Goal: Task Accomplishment & Management: Use online tool/utility

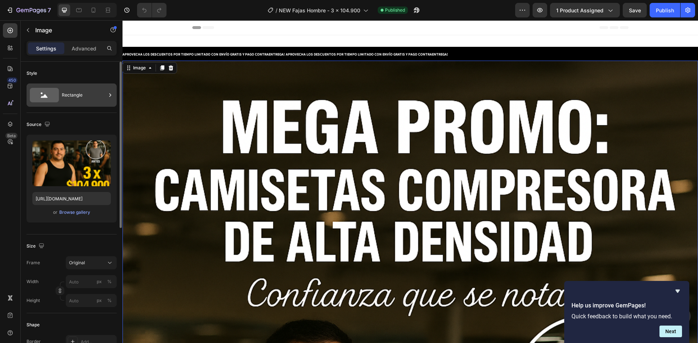
scroll to position [218, 0]
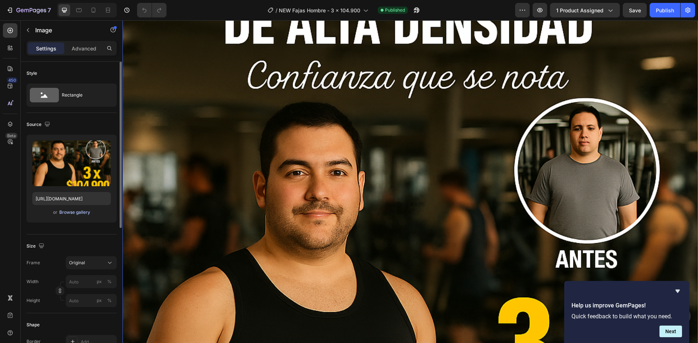
click at [70, 211] on div "Browse gallery" at bounding box center [74, 212] width 31 height 7
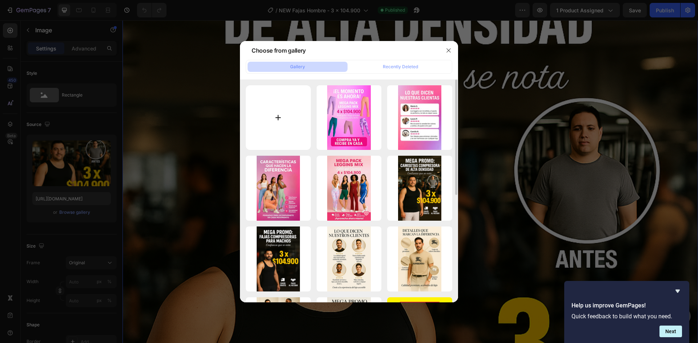
click at [268, 116] on input "file" at bounding box center [278, 117] width 65 height 65
click at [265, 110] on input "file" at bounding box center [278, 117] width 65 height 65
type input "C:\fakepath\Diseño sin título.png"
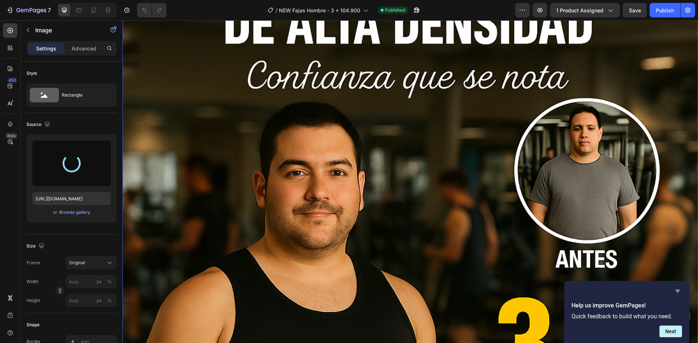
click at [677, 293] on icon "Hide survey" at bounding box center [677, 291] width 9 height 9
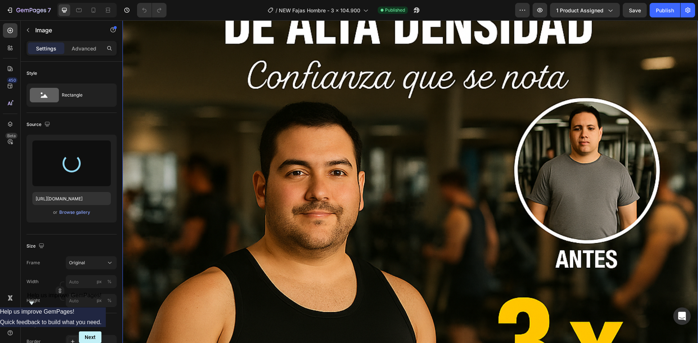
type input "[URL][DOMAIN_NAME]"
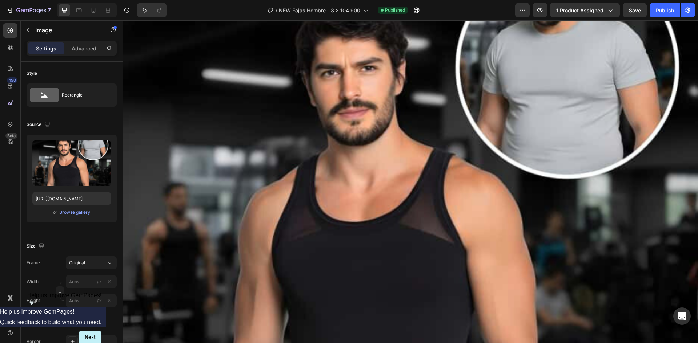
click at [36, 308] on icon "Show survey - Help us improve GemPages!" at bounding box center [31, 303] width 9 height 9
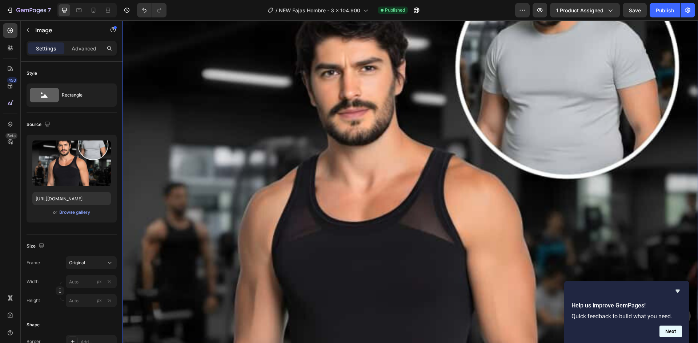
click at [672, 332] on button "Next" at bounding box center [670, 332] width 23 height 12
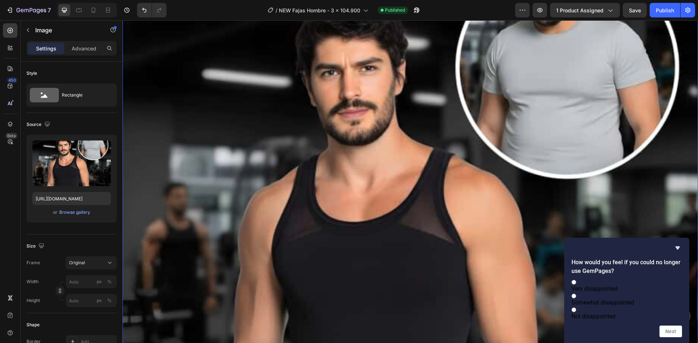
click at [631, 315] on label "Not disappointed" at bounding box center [626, 313] width 110 height 14
click at [576, 313] on input "Not disappointed" at bounding box center [573, 310] width 5 height 5
radio input "true"
click at [666, 331] on button "Next" at bounding box center [670, 332] width 23 height 12
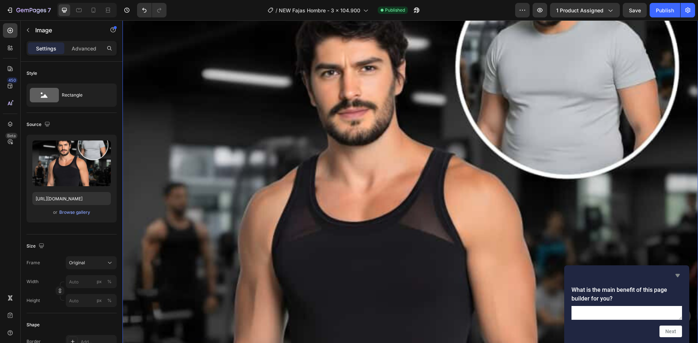
click at [675, 271] on icon "Hide survey" at bounding box center [677, 275] width 9 height 9
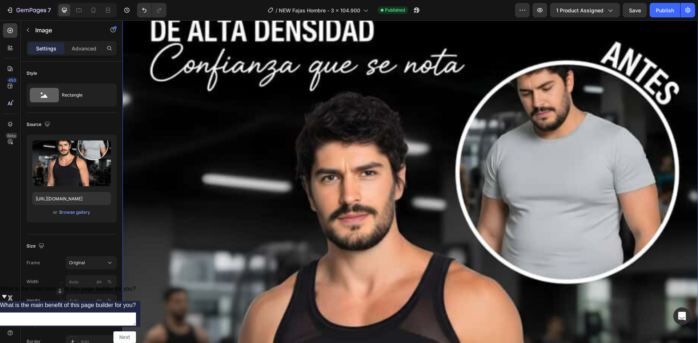
scroll to position [0, 0]
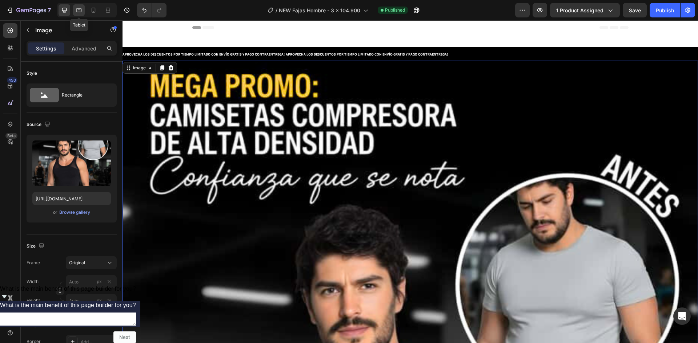
click at [82, 12] on icon at bounding box center [78, 10] width 7 height 7
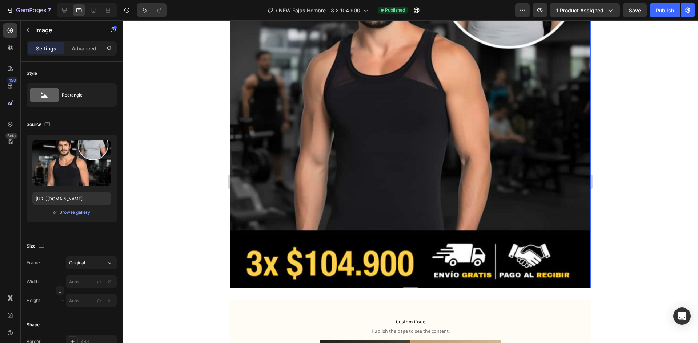
scroll to position [306, 0]
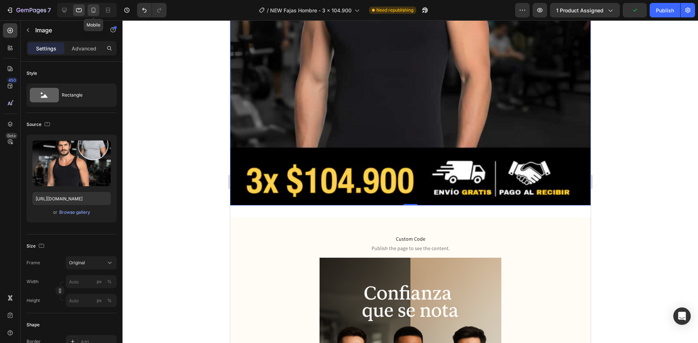
click at [95, 13] on icon at bounding box center [93, 10] width 7 height 7
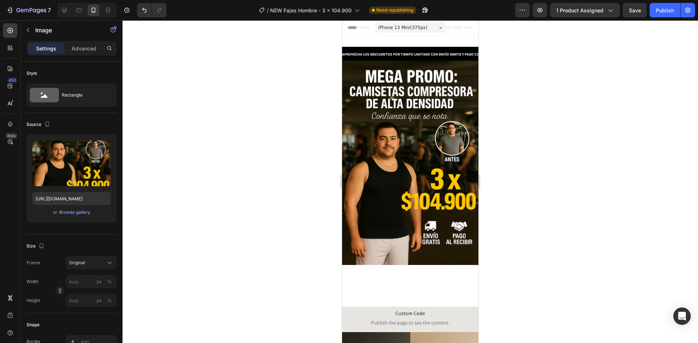
click at [398, 140] on img at bounding box center [410, 163] width 136 height 205
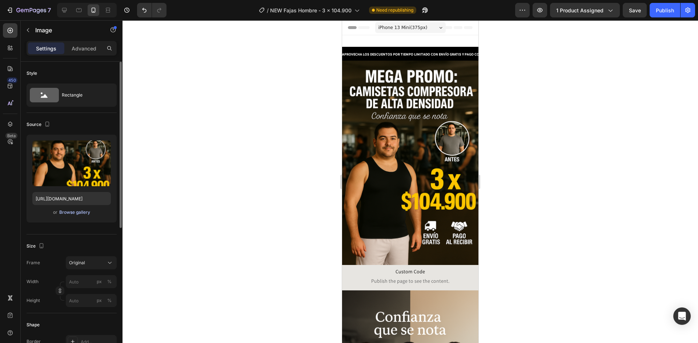
click at [77, 215] on div "Browse gallery" at bounding box center [74, 212] width 31 height 7
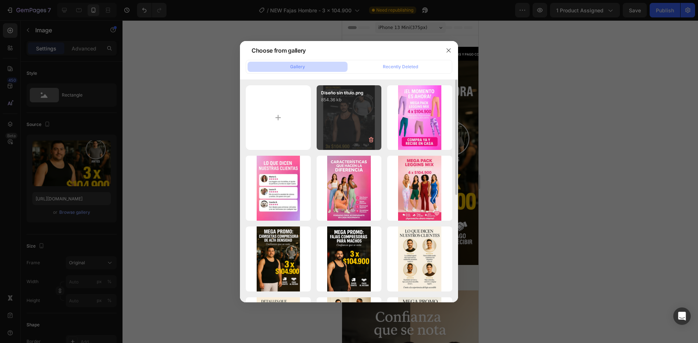
click at [347, 117] on div "Diseño sin título.png 854.36 kb" at bounding box center [349, 117] width 65 height 65
type input "[URL][DOMAIN_NAME]"
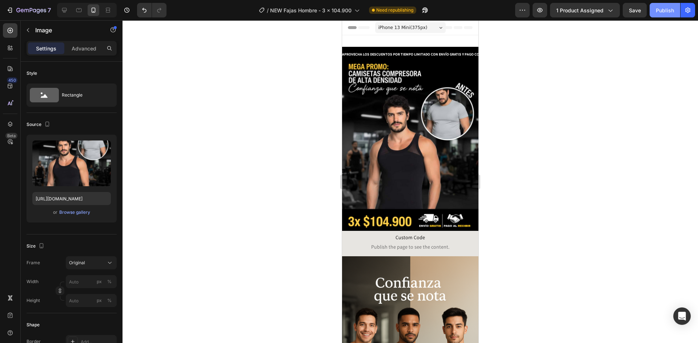
click at [664, 12] on div "Publish" at bounding box center [665, 11] width 18 height 8
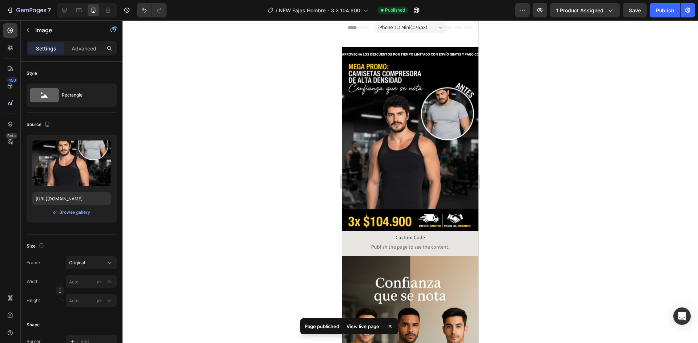
click at [392, 127] on img at bounding box center [410, 146] width 136 height 170
click at [526, 144] on div at bounding box center [409, 181] width 575 height 323
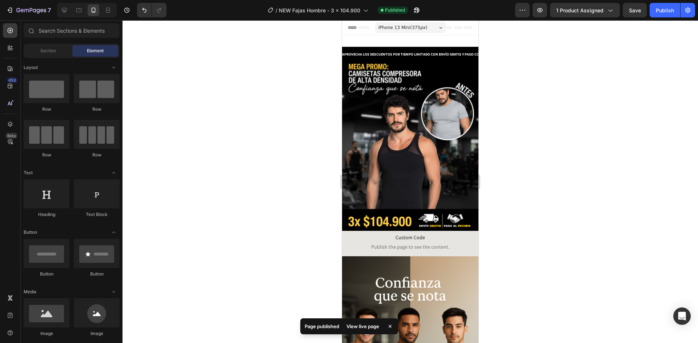
click at [585, 96] on div at bounding box center [409, 181] width 575 height 323
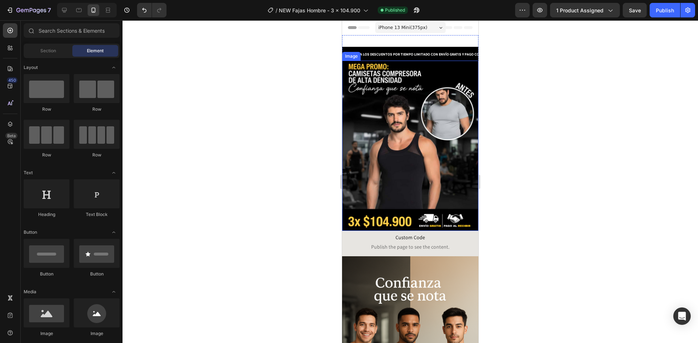
click at [409, 110] on img at bounding box center [410, 146] width 136 height 170
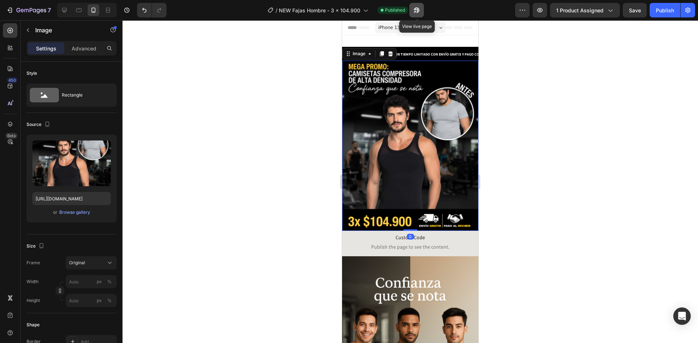
click at [417, 12] on icon "button" at bounding box center [416, 10] width 7 height 7
click at [260, 158] on div at bounding box center [409, 181] width 575 height 323
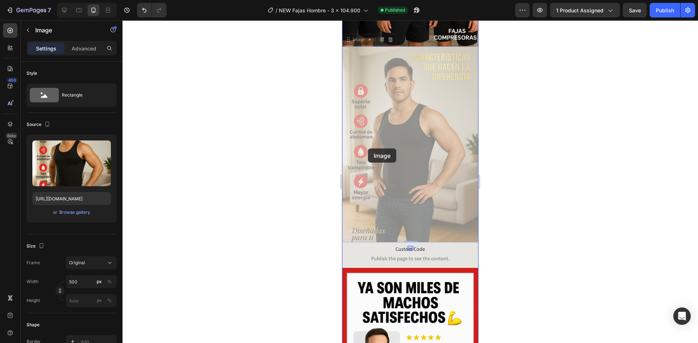
scroll to position [392, 0]
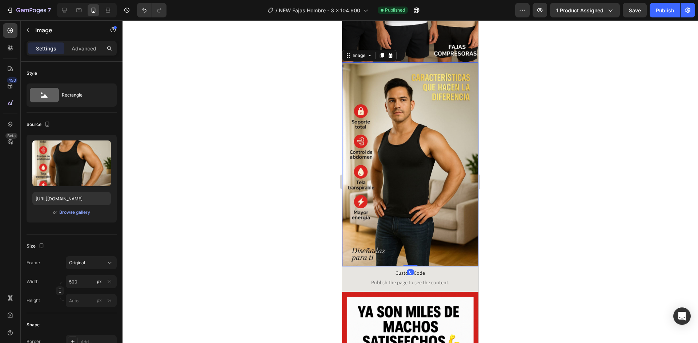
click at [520, 125] on div at bounding box center [409, 181] width 575 height 323
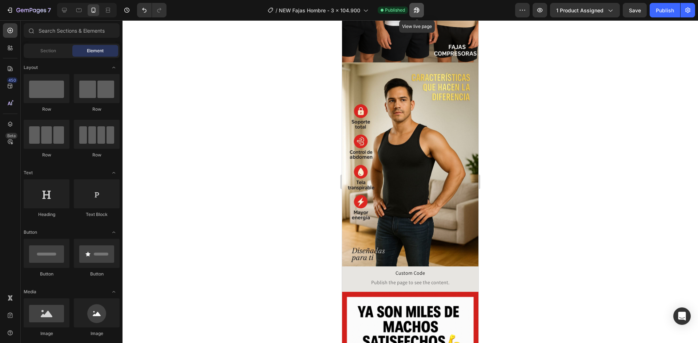
click at [417, 9] on icon "button" at bounding box center [416, 10] width 7 height 7
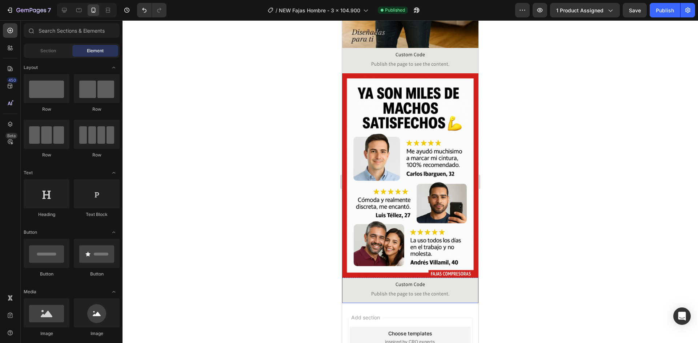
scroll to position [610, 0]
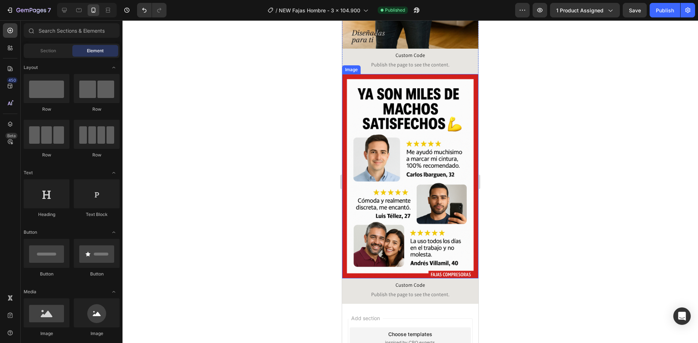
click at [386, 172] on img at bounding box center [410, 176] width 136 height 205
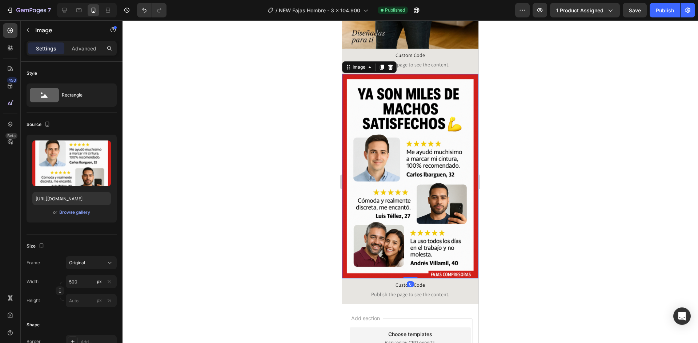
click at [255, 169] on div at bounding box center [409, 181] width 575 height 323
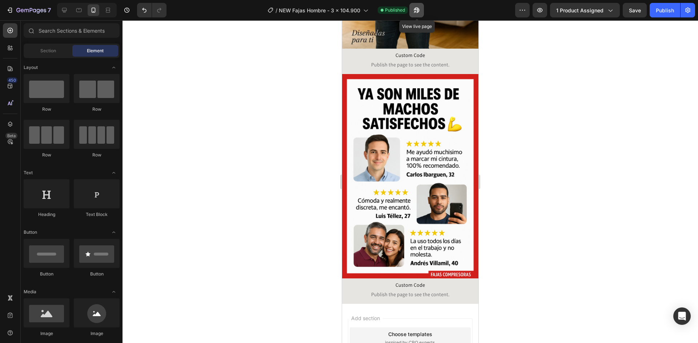
click at [415, 8] on icon "button" at bounding box center [416, 10] width 7 height 7
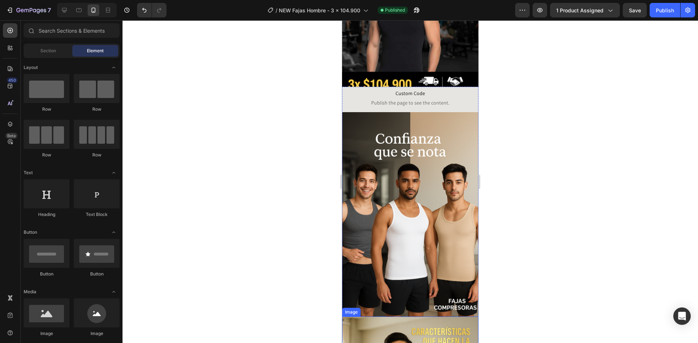
scroll to position [0, 0]
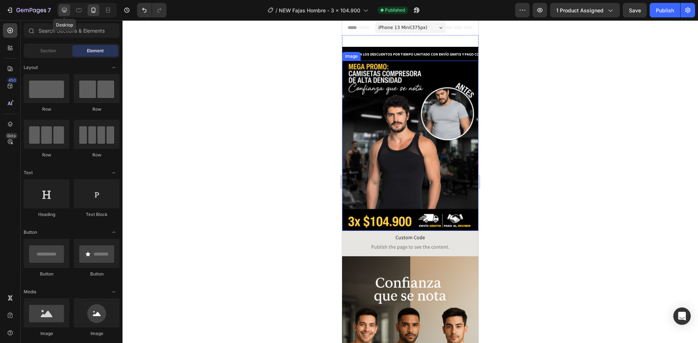
click at [67, 11] on icon at bounding box center [64, 10] width 7 height 7
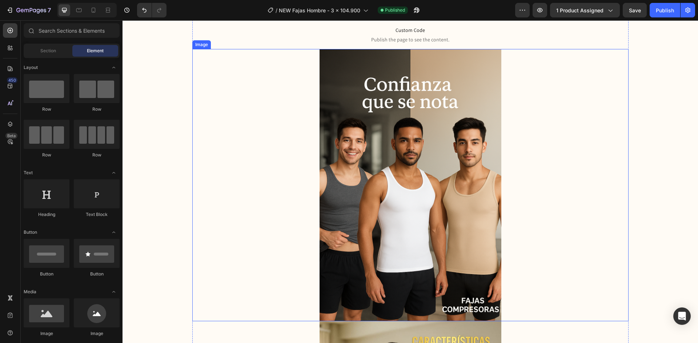
scroll to position [836, 0]
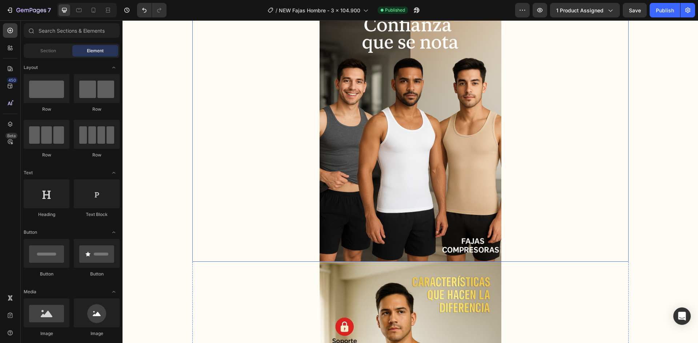
click at [405, 153] on img at bounding box center [410, 125] width 182 height 273
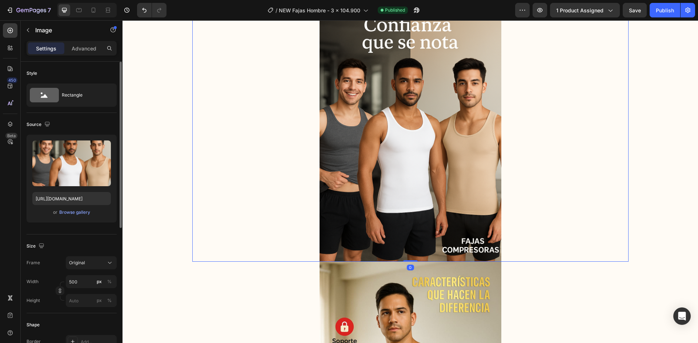
click at [73, 209] on div "or Browse gallery" at bounding box center [71, 212] width 78 height 9
click at [74, 210] on div "Browse gallery" at bounding box center [74, 212] width 31 height 7
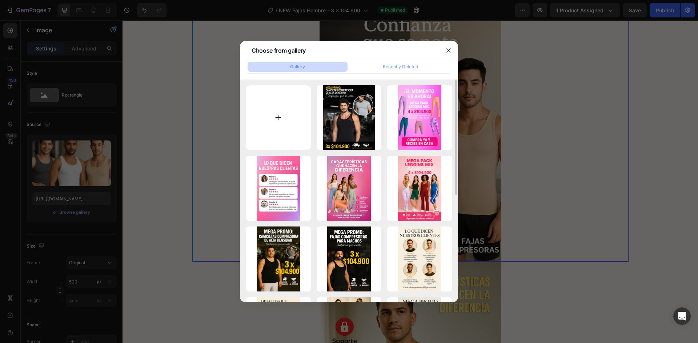
click at [264, 113] on input "file" at bounding box center [278, 117] width 65 height 65
type input "C:\fakepath\WhatsApp Image 2025-09-27 at 9.52.44 AM.jpeg"
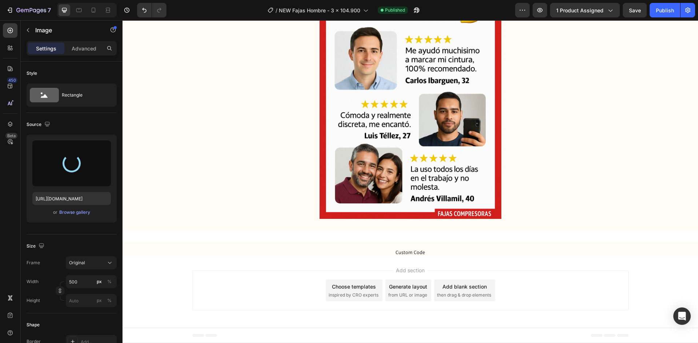
scroll to position [741, 0]
type input "https://cdn.shopify.com/s/files/1/0680/6935/9857/files/gempages_501644963134571…"
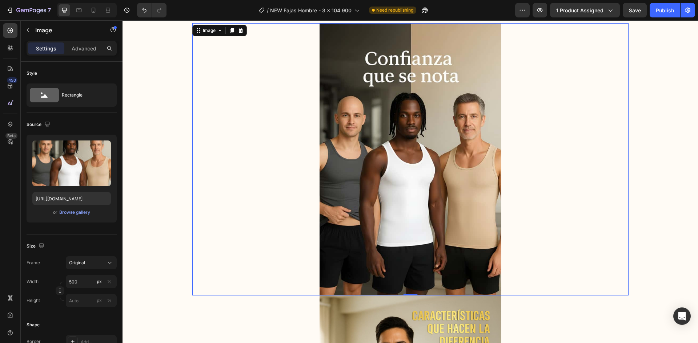
scroll to position [254, 0]
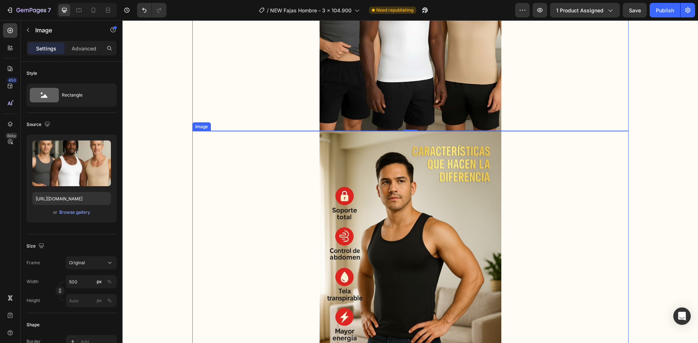
click at [373, 207] on img at bounding box center [410, 267] width 182 height 273
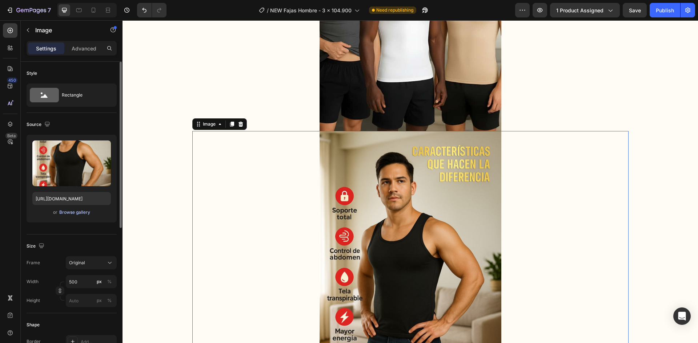
click at [74, 213] on div "Browse gallery" at bounding box center [74, 212] width 31 height 7
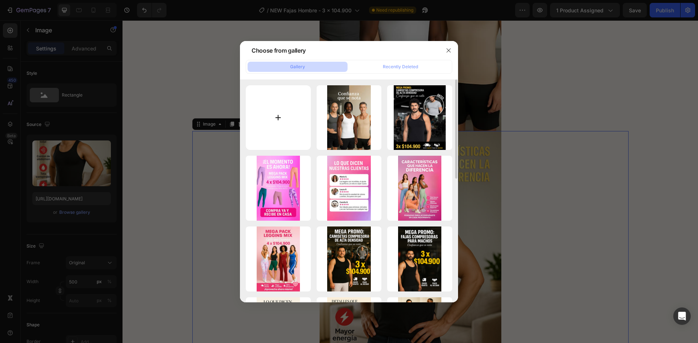
click at [288, 120] on input "file" at bounding box center [278, 117] width 65 height 65
type input "C:\fakepath\WhatsApp Image 2025-09-27 at 9.52.43 AM.jpeg"
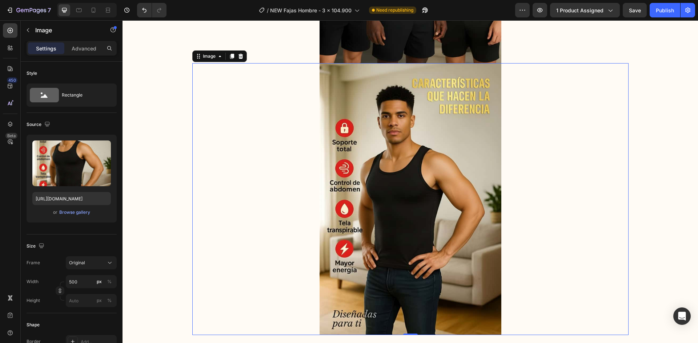
scroll to position [327, 0]
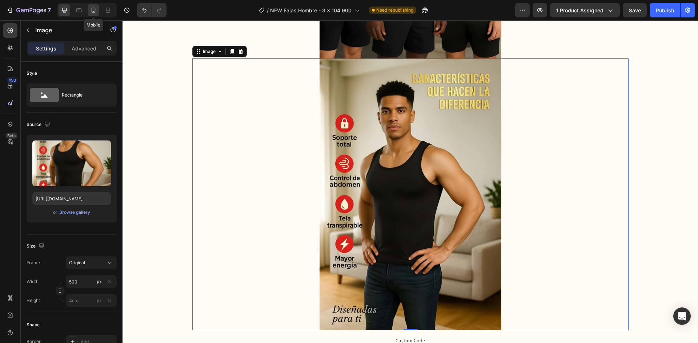
click at [93, 12] on icon at bounding box center [93, 10] width 7 height 7
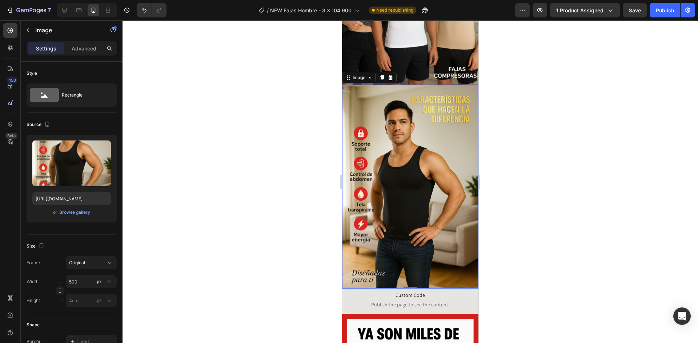
scroll to position [213, 0]
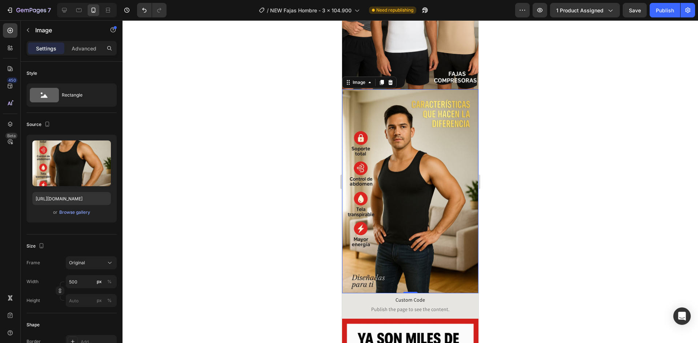
click at [400, 152] on img at bounding box center [410, 191] width 136 height 205
click at [80, 216] on button "Browse gallery" at bounding box center [75, 212] width 32 height 7
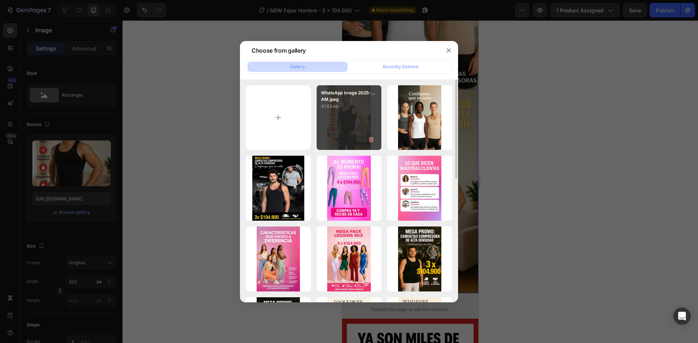
click at [338, 118] on div "WhatsApp Image 2025-...AM.jpeg 41.63 kb" at bounding box center [349, 117] width 65 height 65
type input "[URL][DOMAIN_NAME]"
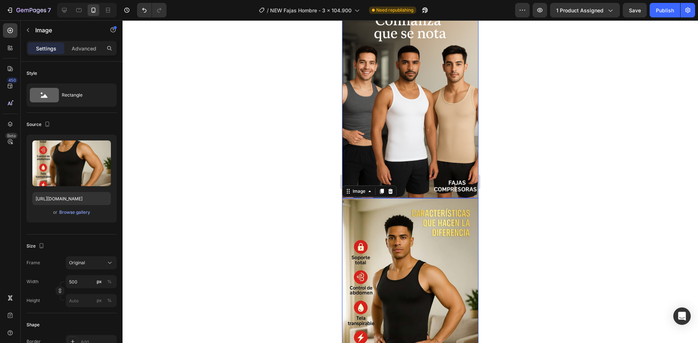
scroll to position [68, 0]
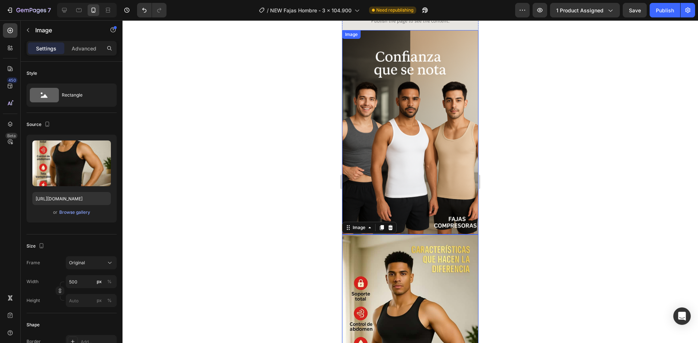
click at [390, 154] on img at bounding box center [410, 132] width 136 height 205
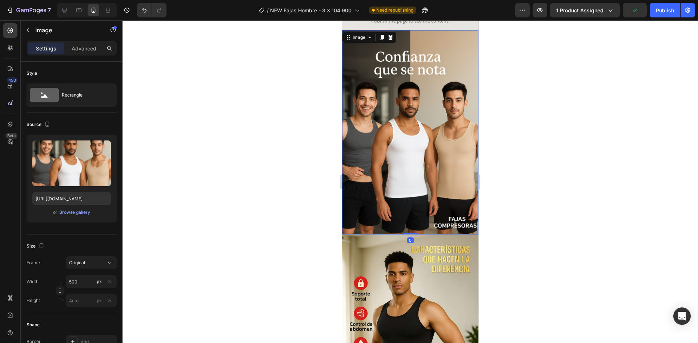
scroll to position [0, 0]
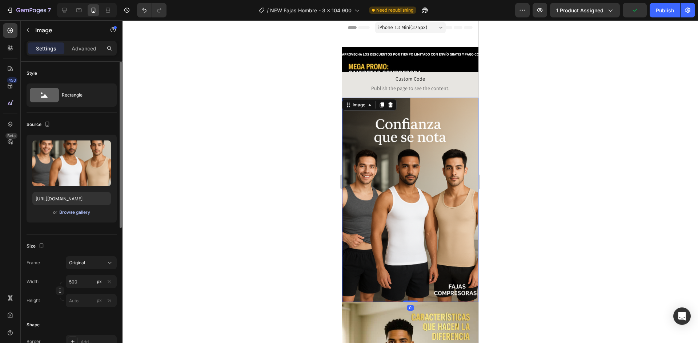
click at [78, 212] on div "Browse gallery" at bounding box center [74, 212] width 31 height 7
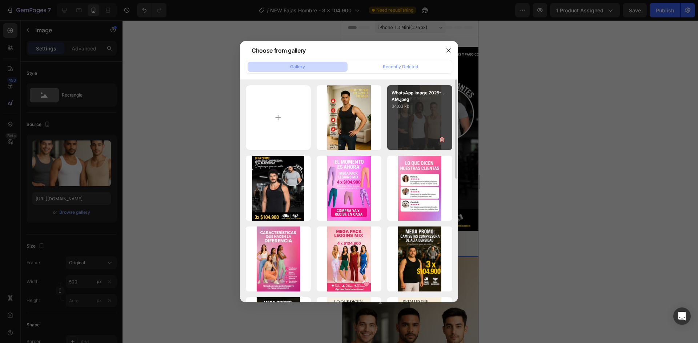
click at [405, 112] on div "WhatsApp Image 2025-...AM.jpeg 34.63 kb" at bounding box center [419, 117] width 65 height 65
type input "https://cdn.shopify.com/s/files/1/0680/6935/9857/files/gempages_501644963134571…"
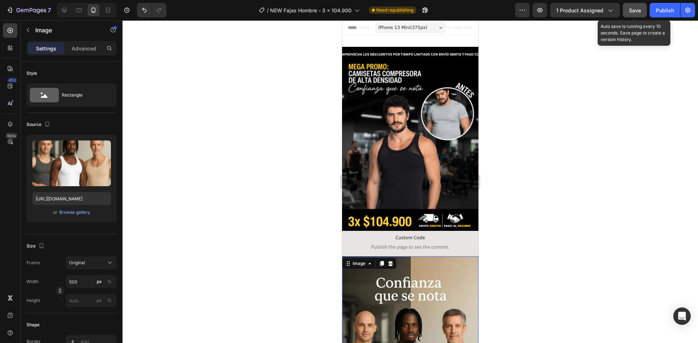
click at [634, 13] on div "Save" at bounding box center [635, 11] width 12 height 8
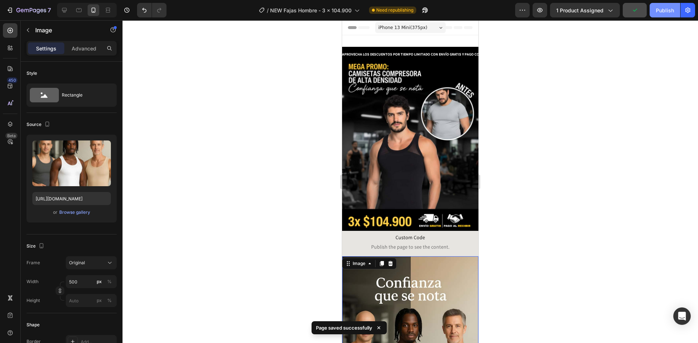
click at [658, 8] on div "Publish" at bounding box center [665, 11] width 18 height 8
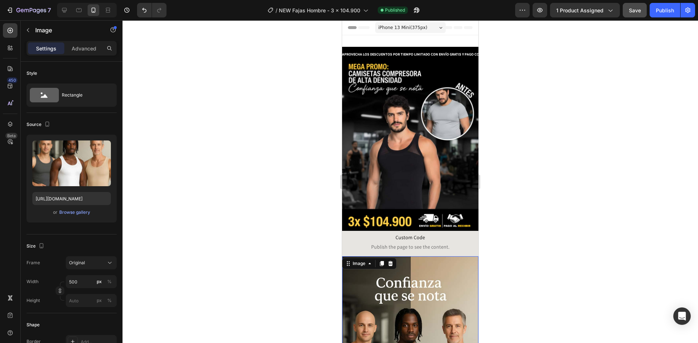
click at [542, 289] on div at bounding box center [409, 181] width 575 height 323
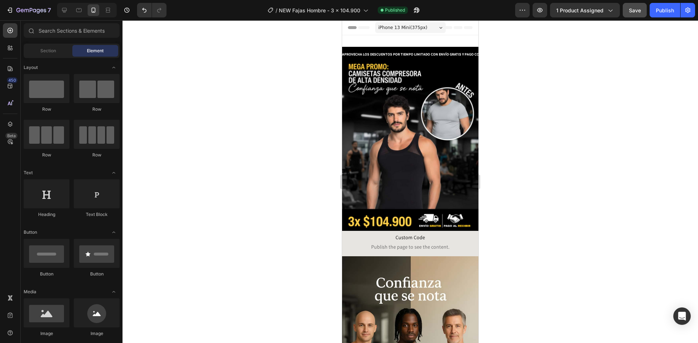
click at [215, 156] on div at bounding box center [409, 181] width 575 height 323
click at [422, 11] on button "button" at bounding box center [416, 10] width 15 height 15
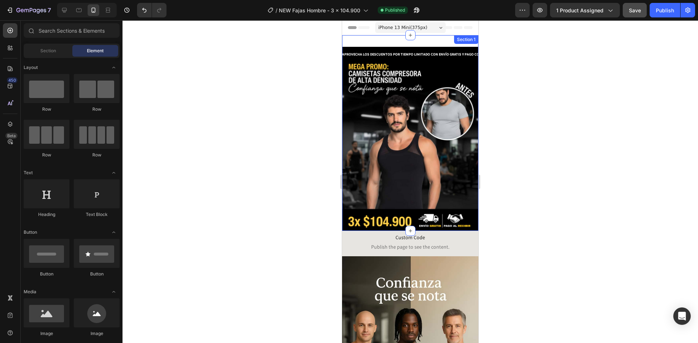
click at [358, 40] on div "APROVECHA LOS DESCUENTOS POR TIEMPO LIMITADO CON ENVÍO GRATIS Y PAGO CONTRAENTR…" at bounding box center [410, 133] width 136 height 196
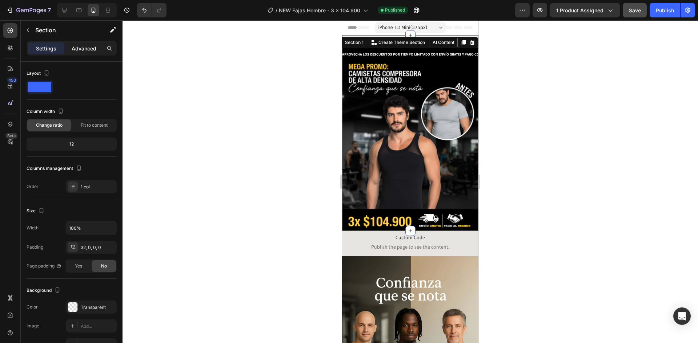
click at [84, 47] on p "Advanced" at bounding box center [84, 49] width 25 height 8
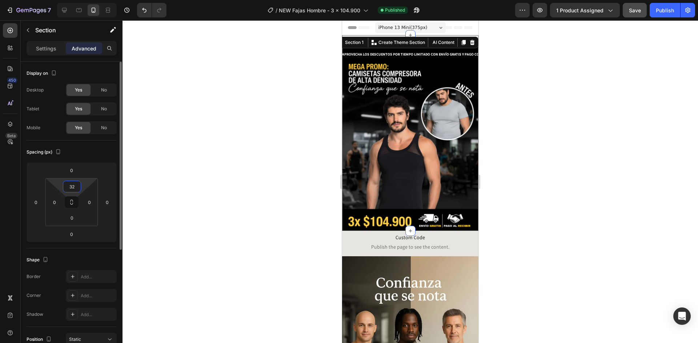
click at [74, 182] on input "32" at bounding box center [72, 186] width 15 height 11
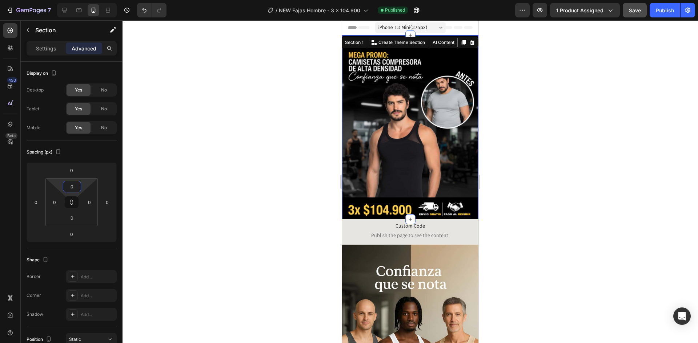
type input "0"
click at [203, 163] on div at bounding box center [409, 181] width 575 height 323
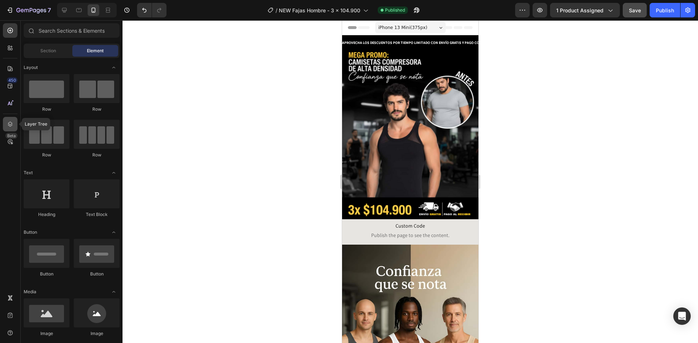
click at [15, 121] on div at bounding box center [10, 124] width 15 height 15
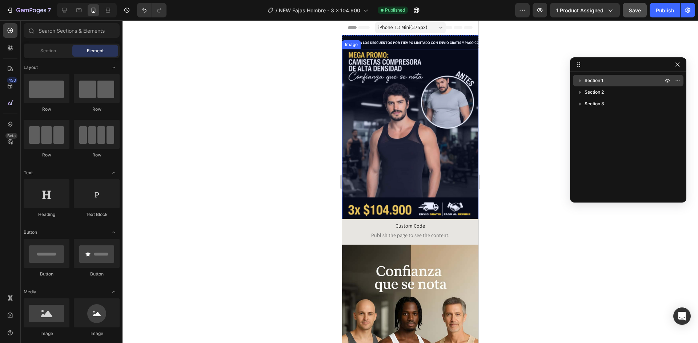
click at [592, 82] on span "Section 1" at bounding box center [593, 80] width 19 height 7
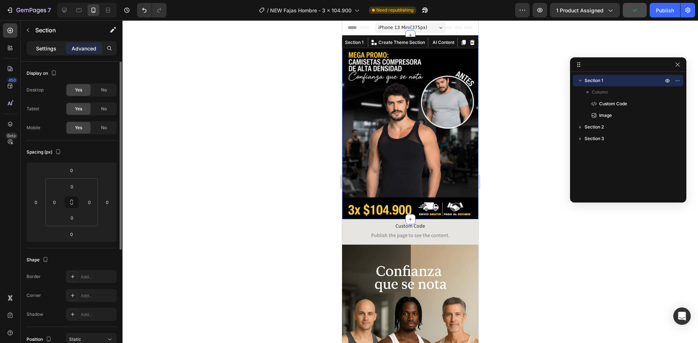
click at [59, 47] on div "Settings" at bounding box center [46, 49] width 36 height 12
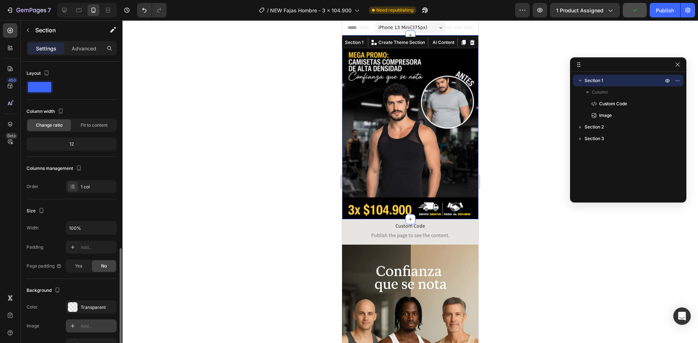
scroll to position [122, 0]
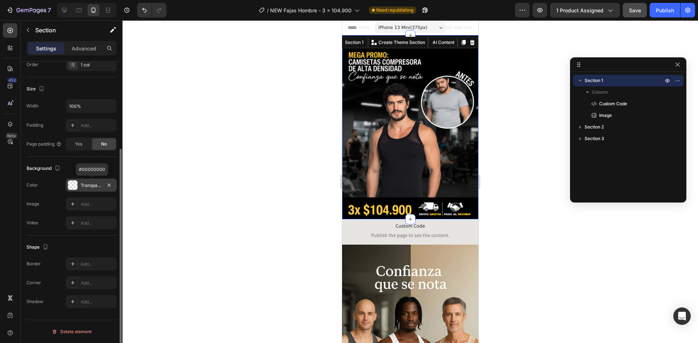
click at [73, 186] on div at bounding box center [72, 185] width 9 height 9
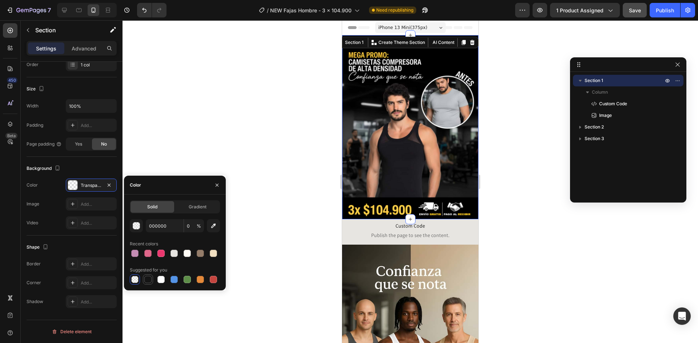
click at [148, 276] on div at bounding box center [147, 279] width 7 height 7
type input "151515"
type input "100"
click at [293, 206] on div at bounding box center [409, 181] width 575 height 323
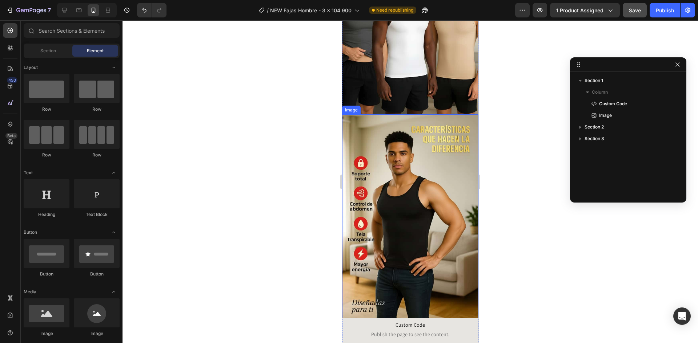
scroll to position [363, 0]
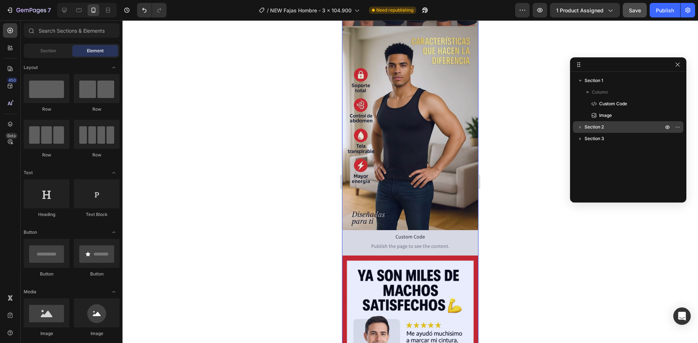
click at [587, 127] on span "Section 2" at bounding box center [593, 127] width 19 height 7
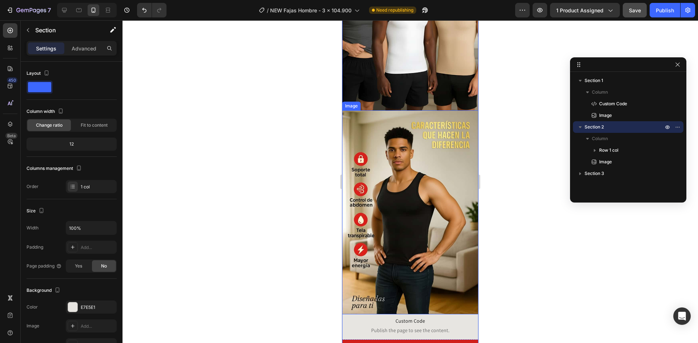
scroll to position [327, 0]
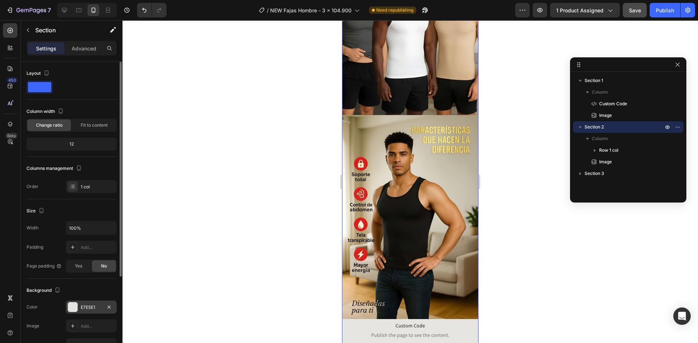
click at [74, 305] on div at bounding box center [72, 307] width 9 height 9
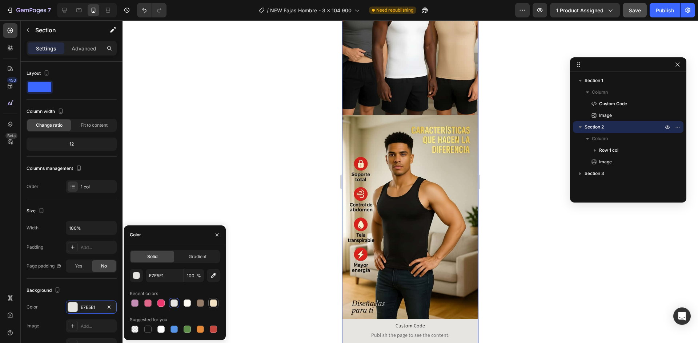
click at [213, 302] on div at bounding box center [213, 303] width 7 height 7
type input "F2E0C2"
click at [288, 224] on div at bounding box center [409, 181] width 575 height 323
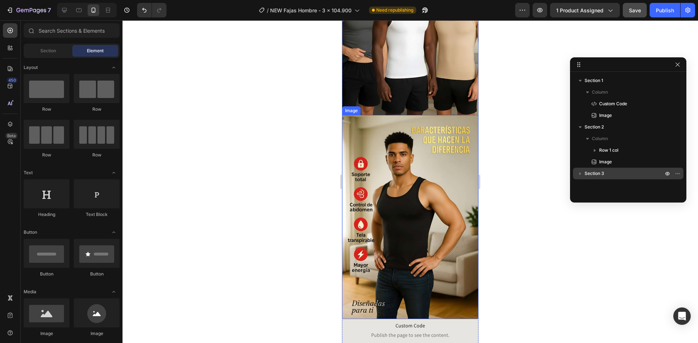
click at [596, 173] on span "Section 3" at bounding box center [594, 173] width 20 height 7
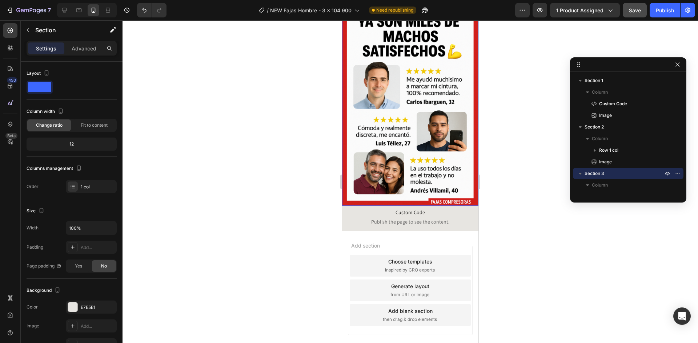
scroll to position [598, 0]
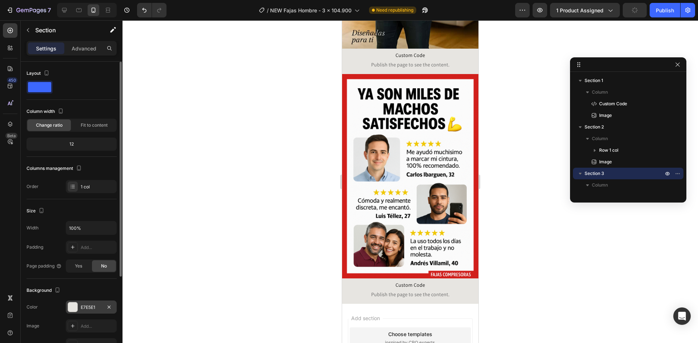
click at [74, 310] on div at bounding box center [72, 307] width 9 height 9
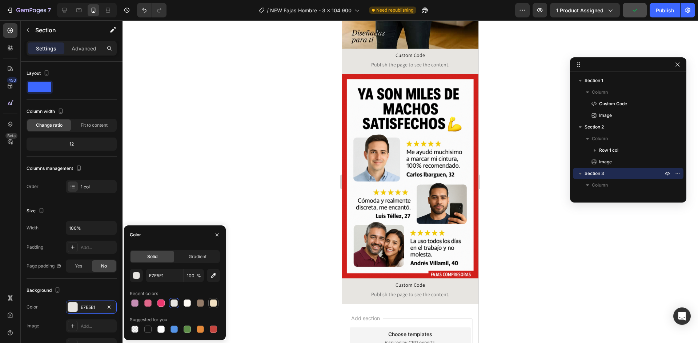
click at [217, 303] on div at bounding box center [213, 303] width 9 height 9
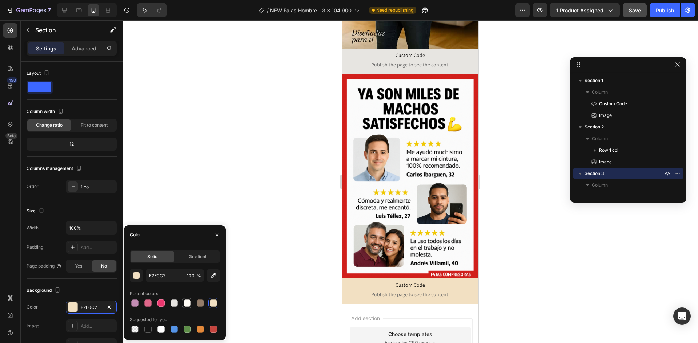
click at [186, 302] on div at bounding box center [187, 303] width 7 height 7
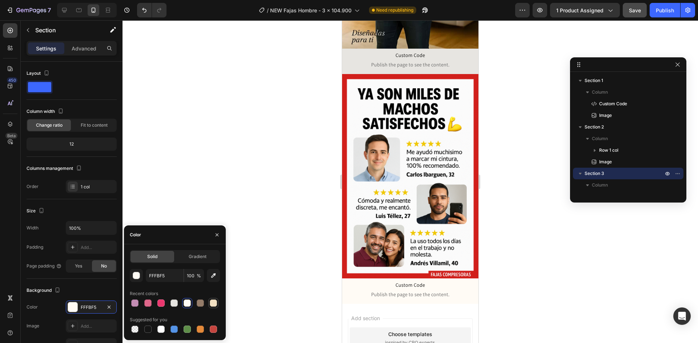
click at [214, 303] on div at bounding box center [213, 303] width 7 height 7
type input "F2E0C2"
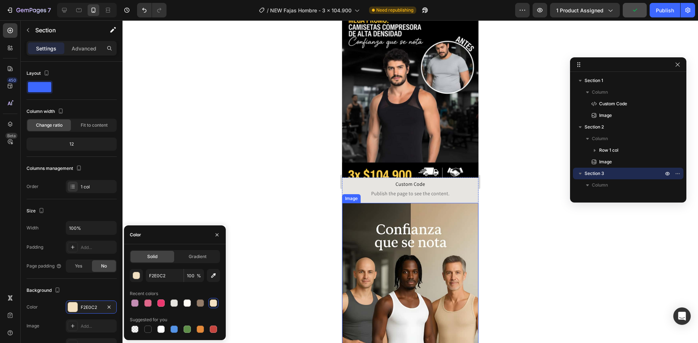
scroll to position [0, 0]
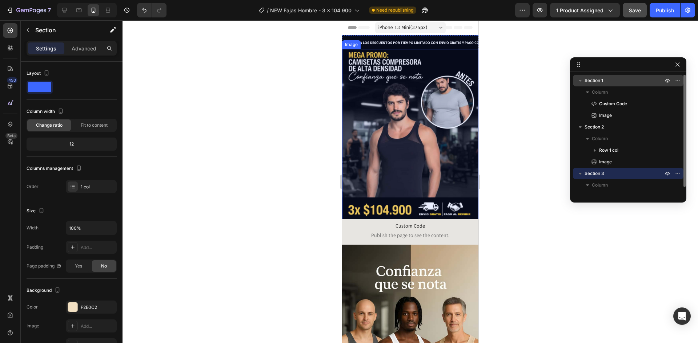
click at [601, 78] on span "Section 1" at bounding box center [593, 80] width 19 height 7
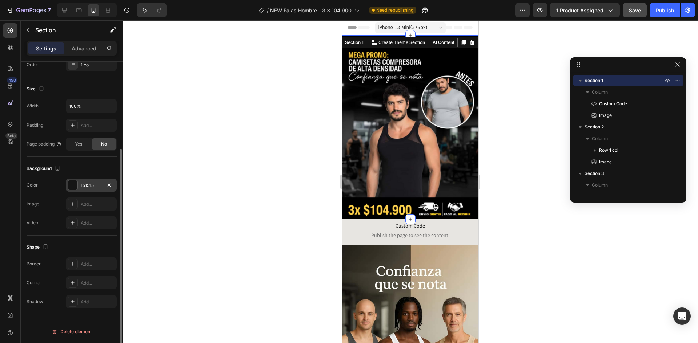
click at [70, 181] on div at bounding box center [72, 185] width 9 height 9
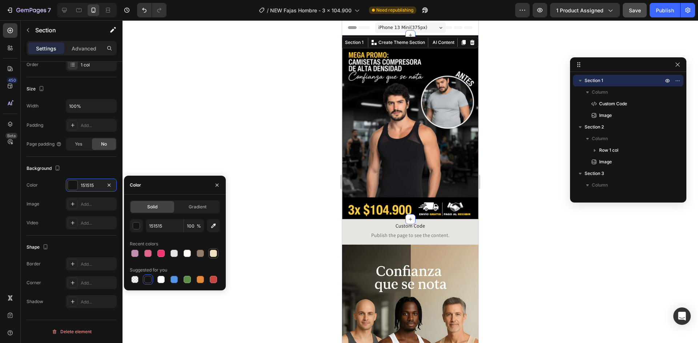
click at [212, 251] on div at bounding box center [213, 253] width 7 height 7
type input "F2E0C2"
click at [261, 239] on div at bounding box center [409, 181] width 575 height 323
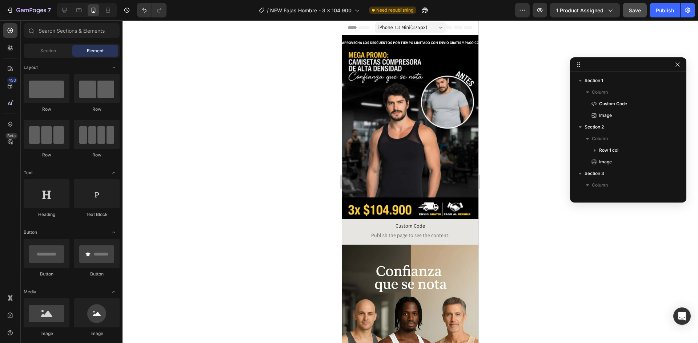
click at [295, 164] on div at bounding box center [409, 181] width 575 height 323
click at [656, 12] on div "Publish" at bounding box center [665, 11] width 18 height 8
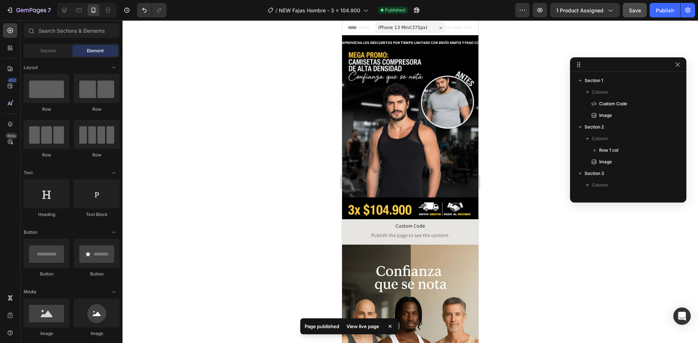
click at [364, 325] on div "View live page" at bounding box center [362, 327] width 41 height 10
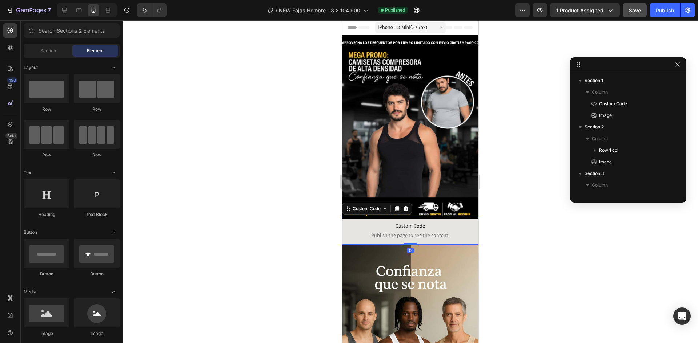
click at [402, 232] on span "Publish the page to see the content." at bounding box center [410, 235] width 136 height 7
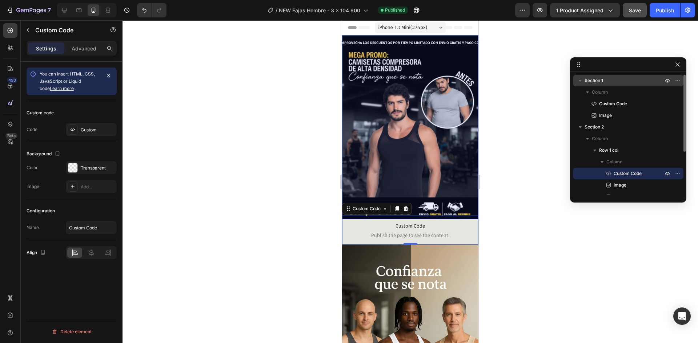
click at [611, 77] on p "Section 1" at bounding box center [624, 80] width 80 height 7
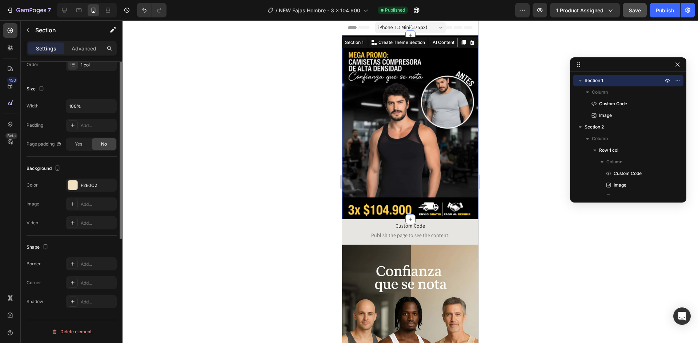
scroll to position [0, 0]
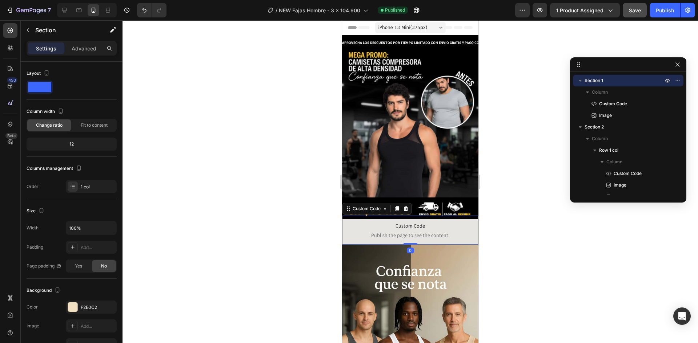
click at [415, 222] on span "Custom Code" at bounding box center [410, 226] width 136 height 9
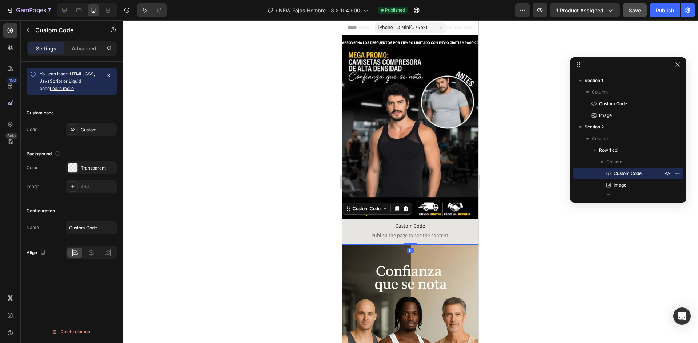
click at [493, 174] on div at bounding box center [409, 181] width 575 height 323
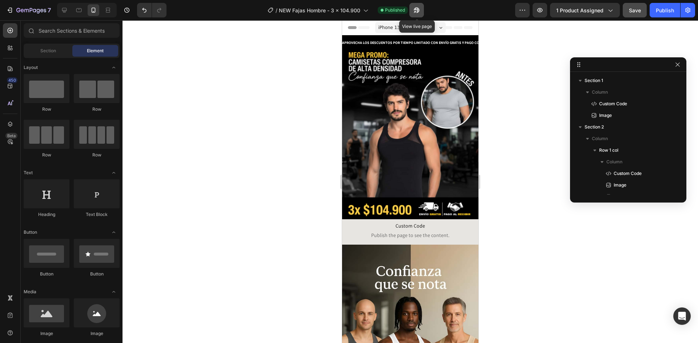
click at [419, 11] on icon "button" at bounding box center [416, 10] width 7 height 7
click at [33, 14] on div "7" at bounding box center [33, 10] width 35 height 9
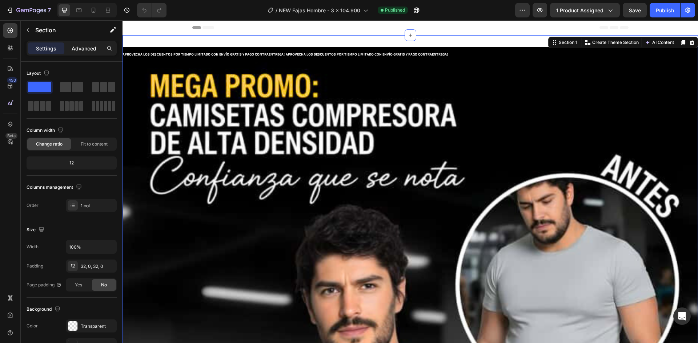
click at [85, 50] on p "Advanced" at bounding box center [84, 49] width 25 height 8
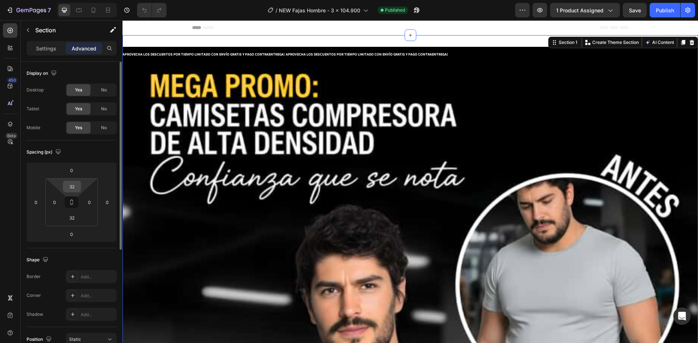
click at [72, 186] on input "32" at bounding box center [72, 186] width 15 height 11
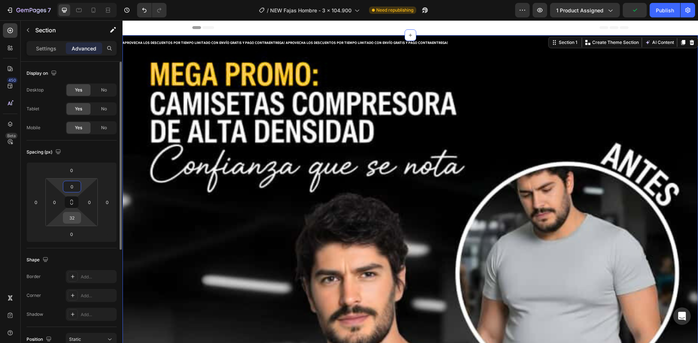
type input "0"
click at [71, 222] on input "32" at bounding box center [72, 218] width 15 height 11
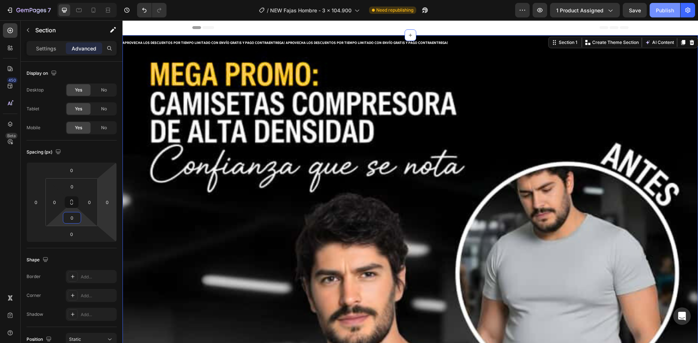
type input "0"
click at [669, 4] on button "Publish" at bounding box center [664, 10] width 31 height 15
click at [93, 9] on icon at bounding box center [93, 10] width 7 height 7
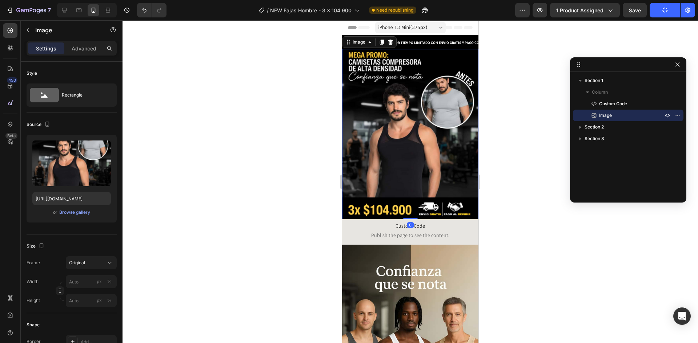
click at [435, 198] on img at bounding box center [410, 134] width 136 height 170
click at [74, 49] on p "Advanced" at bounding box center [84, 49] width 25 height 8
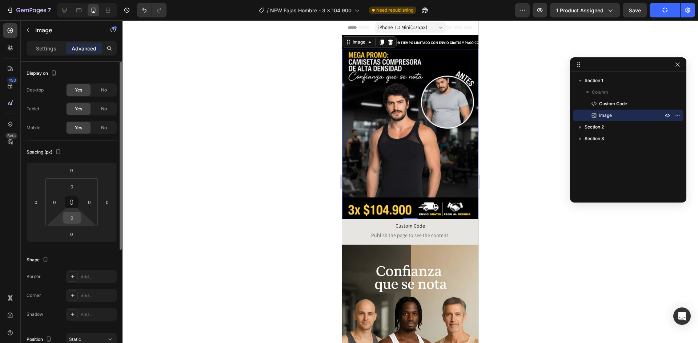
click at [74, 219] on input "0" at bounding box center [72, 218] width 15 height 11
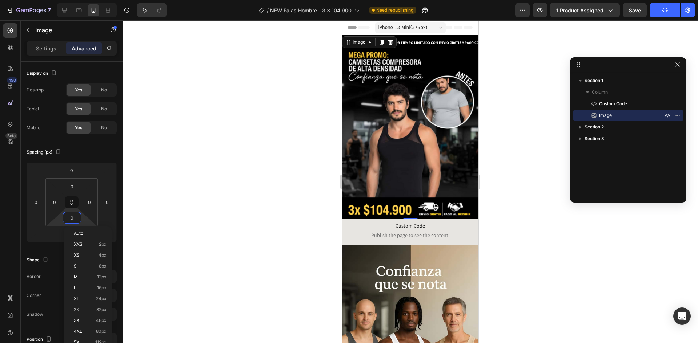
click at [170, 201] on div at bounding box center [409, 181] width 575 height 323
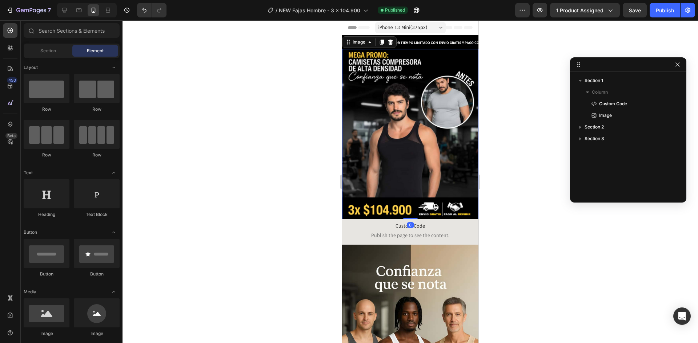
click at [404, 178] on img at bounding box center [410, 134] width 136 height 170
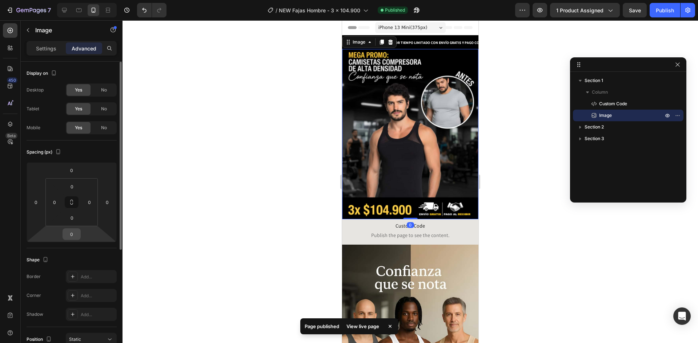
click at [73, 237] on input "0" at bounding box center [71, 234] width 15 height 11
type input "-0"
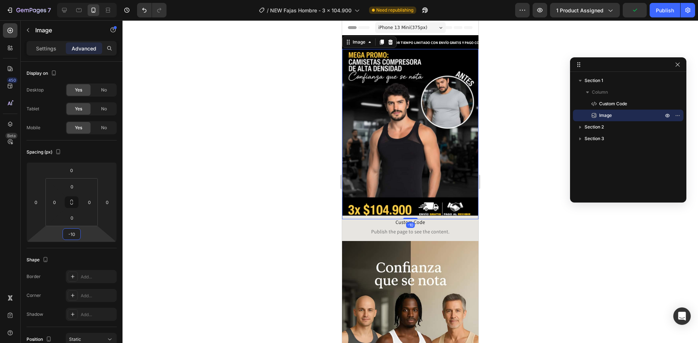
type input "-10"
click at [242, 280] on div at bounding box center [409, 181] width 575 height 323
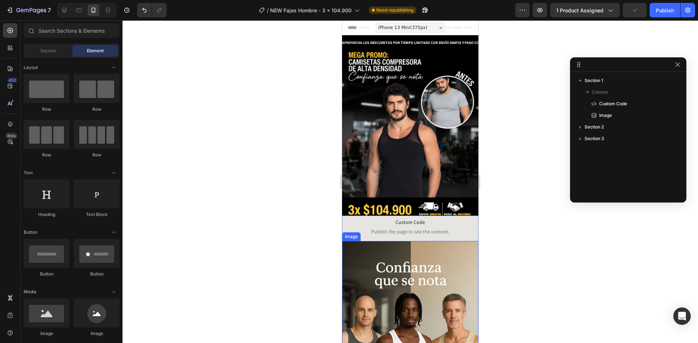
click at [444, 258] on img at bounding box center [410, 343] width 136 height 204
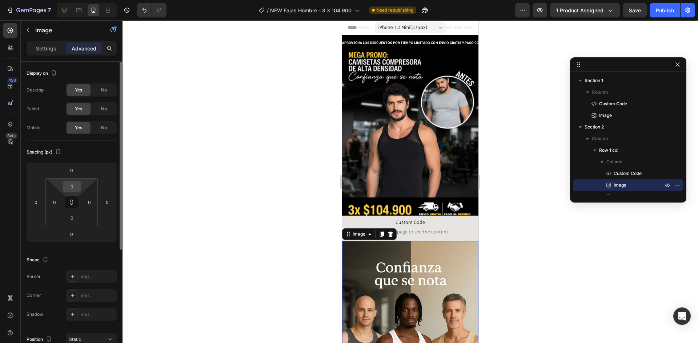
click at [72, 190] on input "0" at bounding box center [72, 186] width 15 height 11
type input "-"
type input "0"
click at [73, 172] on input "0" at bounding box center [71, 170] width 15 height 11
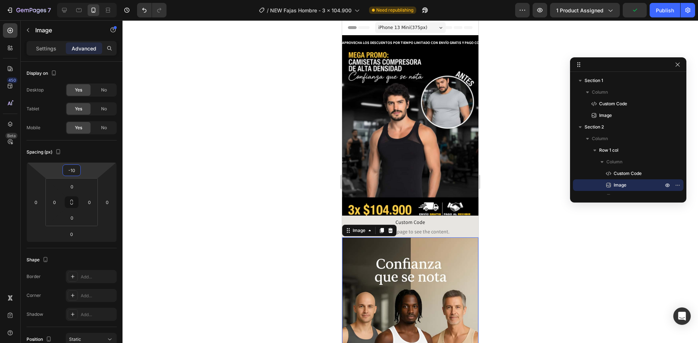
type input "-1"
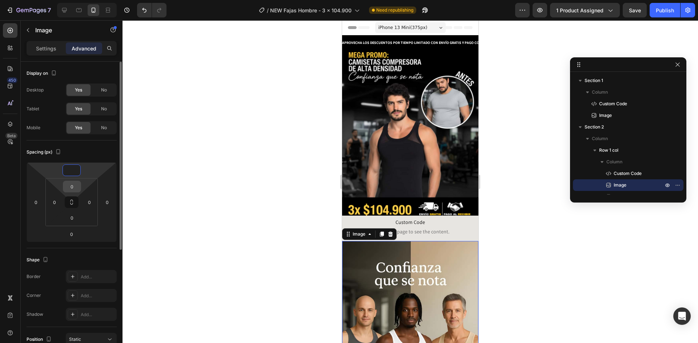
type input "0"
click at [74, 188] on input "0" at bounding box center [72, 186] width 15 height 11
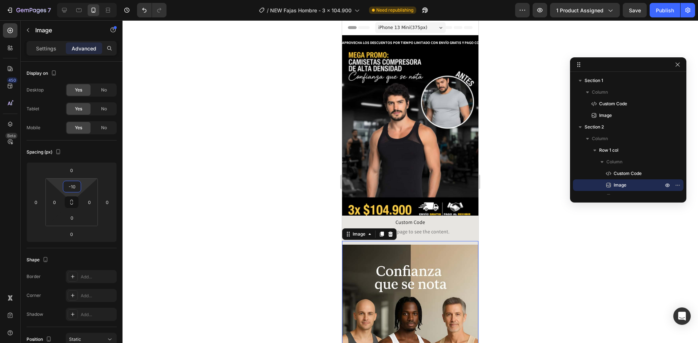
type input "10"
click at [280, 233] on div at bounding box center [409, 181] width 575 height 323
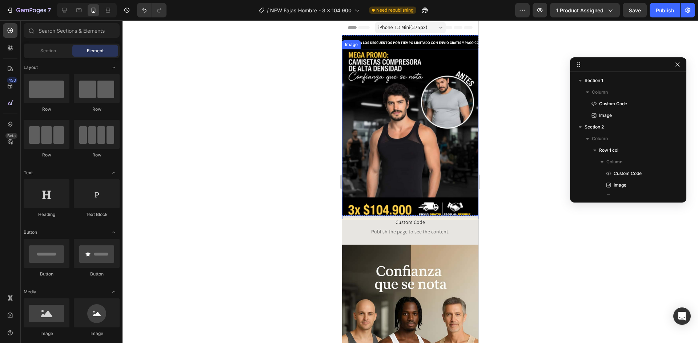
click at [386, 168] on img at bounding box center [410, 134] width 136 height 170
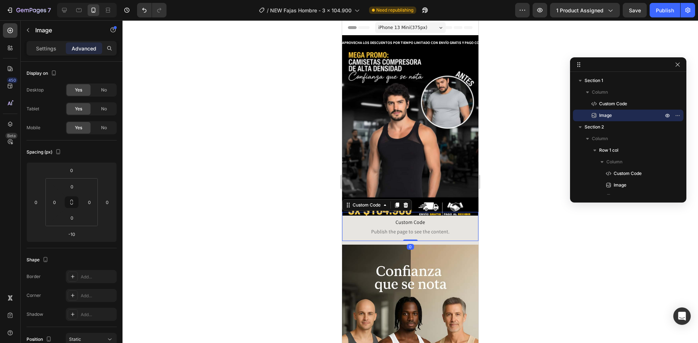
click at [384, 228] on span "Publish the page to see the content." at bounding box center [410, 231] width 136 height 7
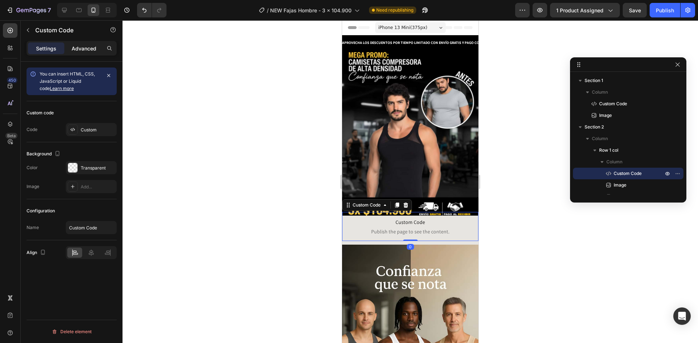
click at [79, 52] on div "Advanced" at bounding box center [84, 49] width 36 height 12
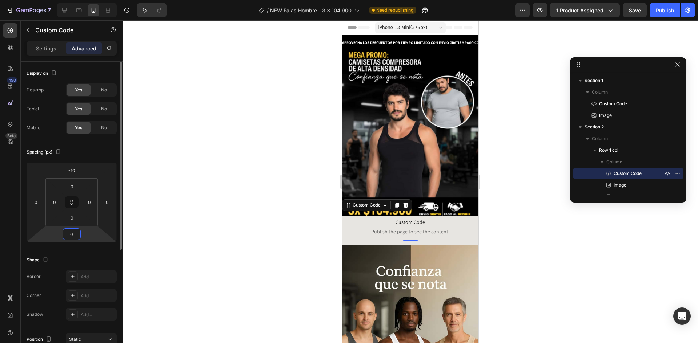
click at [76, 230] on input "0" at bounding box center [71, 234] width 15 height 11
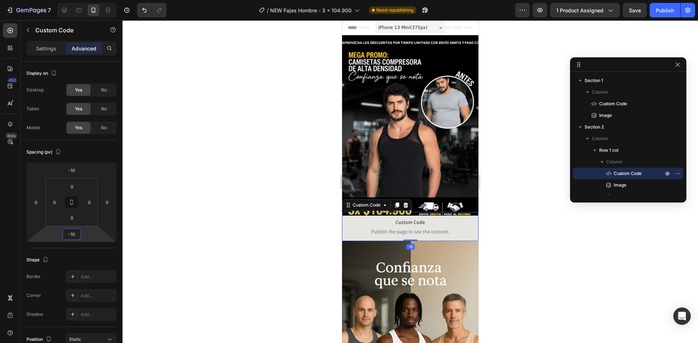
type input "-10"
click at [172, 201] on div at bounding box center [409, 181] width 575 height 323
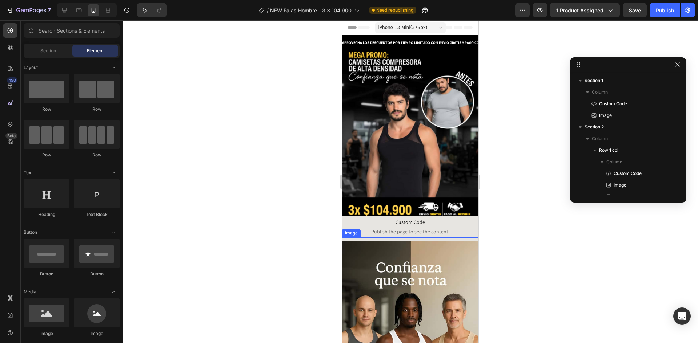
click at [357, 252] on img at bounding box center [410, 343] width 136 height 204
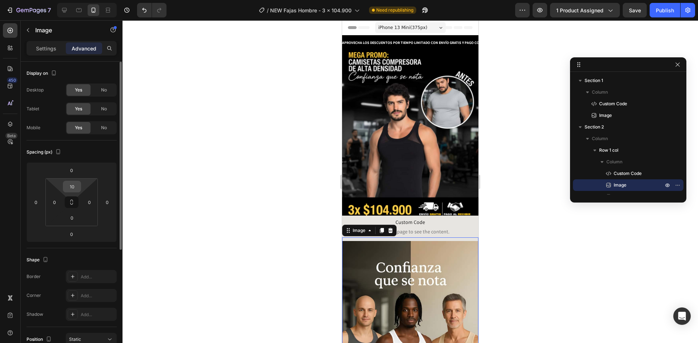
click at [67, 185] on input "10" at bounding box center [72, 186] width 15 height 11
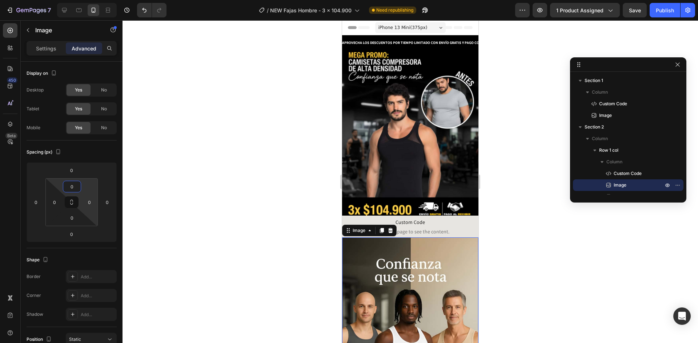
type input "0"
click at [223, 218] on div at bounding box center [409, 181] width 575 height 323
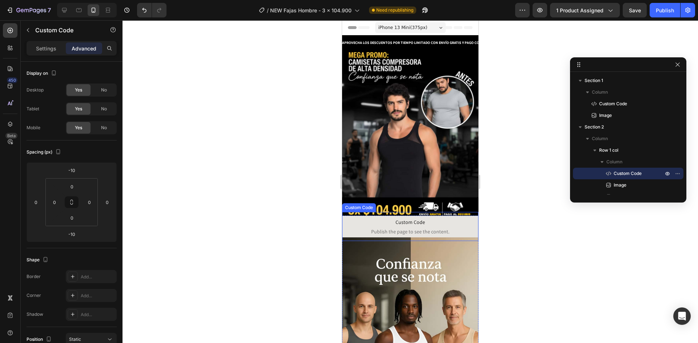
click at [380, 228] on span "Publish the page to see the content." at bounding box center [410, 231] width 136 height 7
click at [598, 222] on div at bounding box center [409, 181] width 575 height 323
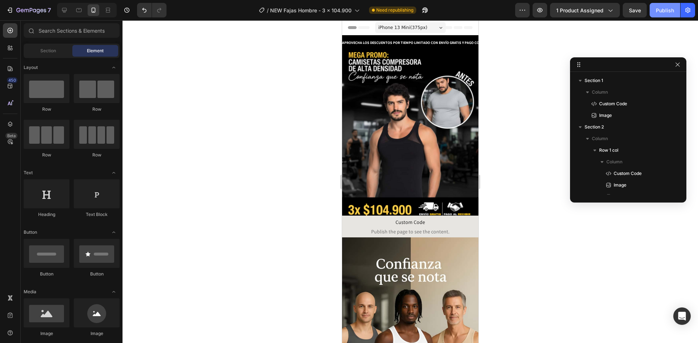
click at [658, 9] on div "Publish" at bounding box center [665, 11] width 18 height 8
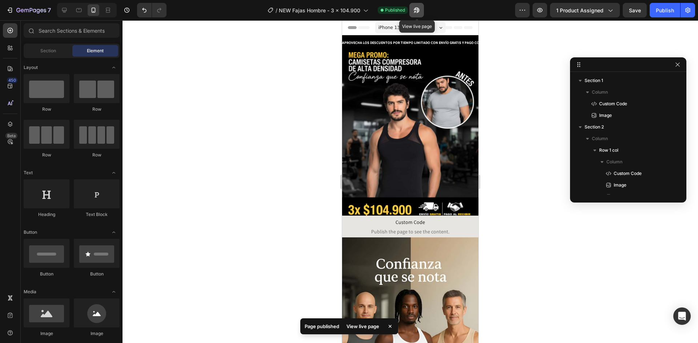
click at [416, 14] on button "button" at bounding box center [416, 10] width 15 height 15
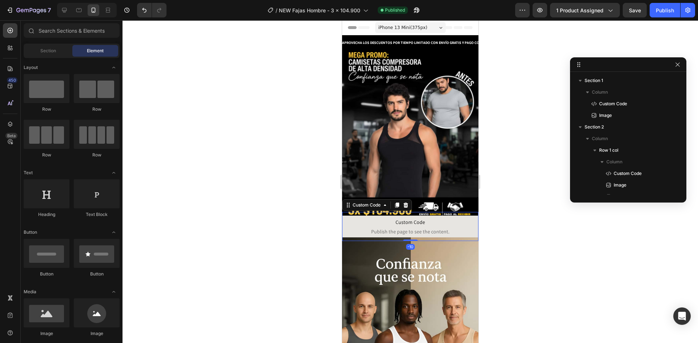
click at [375, 218] on span "Custom Code" at bounding box center [410, 222] width 136 height 9
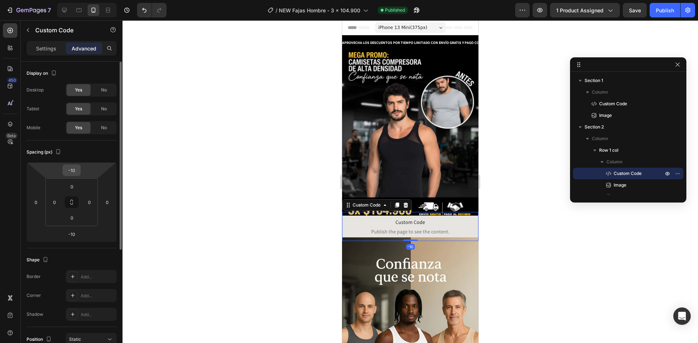
click at [75, 173] on input "-10" at bounding box center [71, 170] width 15 height 11
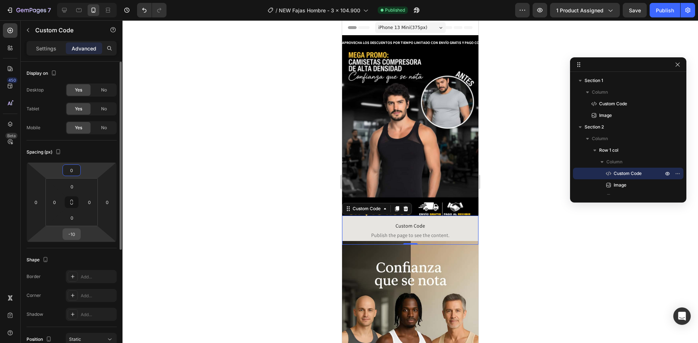
type input "0"
click at [72, 238] on input "-10" at bounding box center [71, 234] width 15 height 11
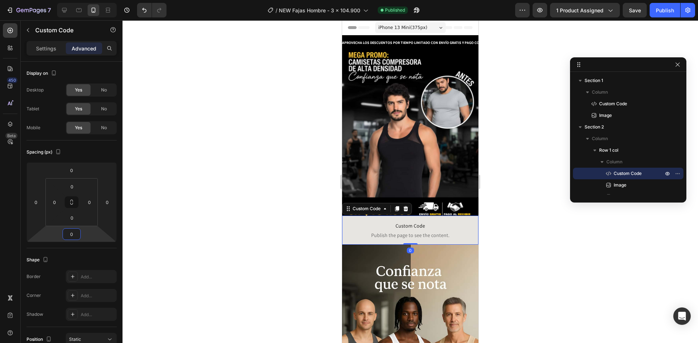
type input "0"
click at [326, 233] on div at bounding box center [409, 181] width 575 height 323
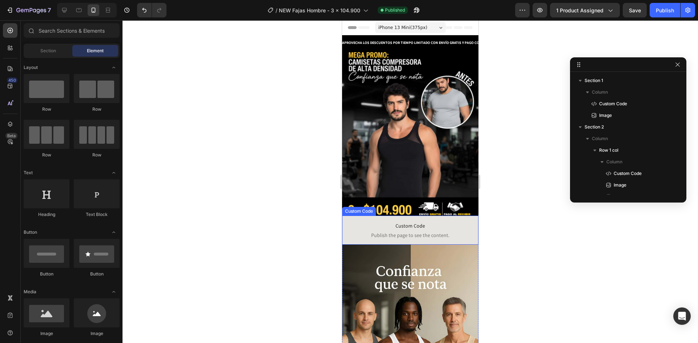
click at [367, 222] on span "Custom Code" at bounding box center [410, 226] width 136 height 9
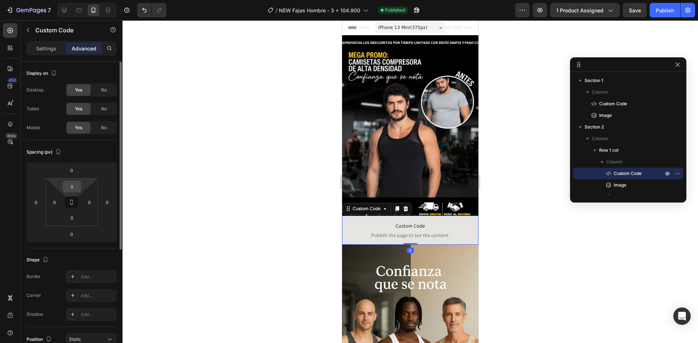
click at [71, 184] on input "0" at bounding box center [72, 186] width 15 height 11
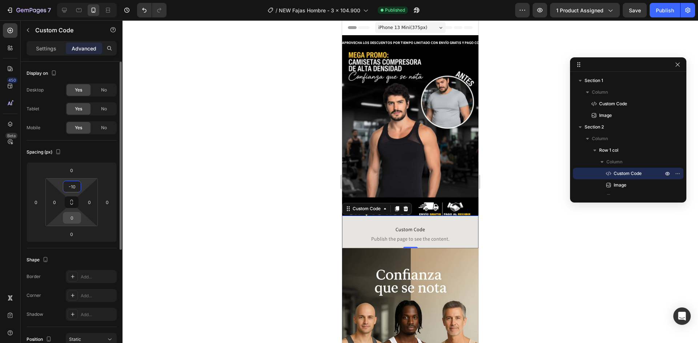
type input "10"
click at [76, 216] on input "0" at bounding box center [72, 218] width 15 height 11
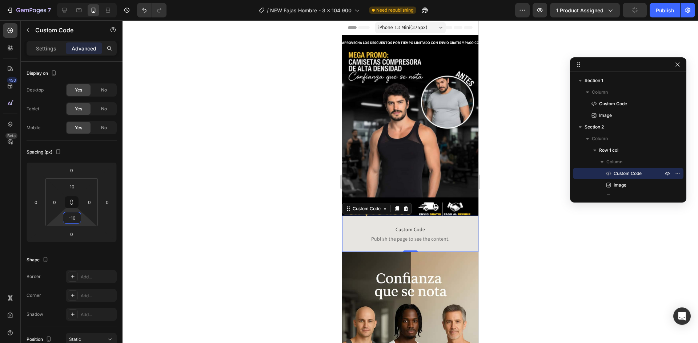
type input "10"
click at [189, 253] on div at bounding box center [409, 181] width 575 height 323
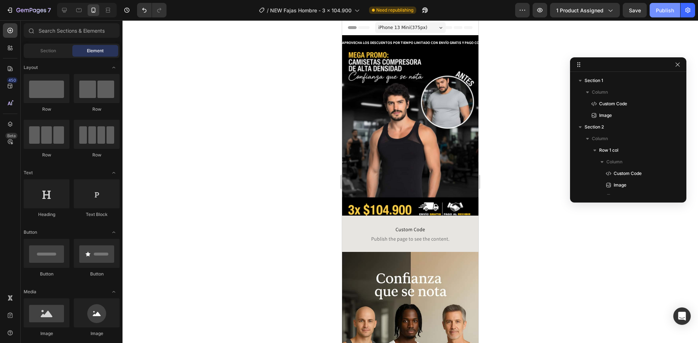
click at [665, 11] on div "Publish" at bounding box center [665, 11] width 18 height 8
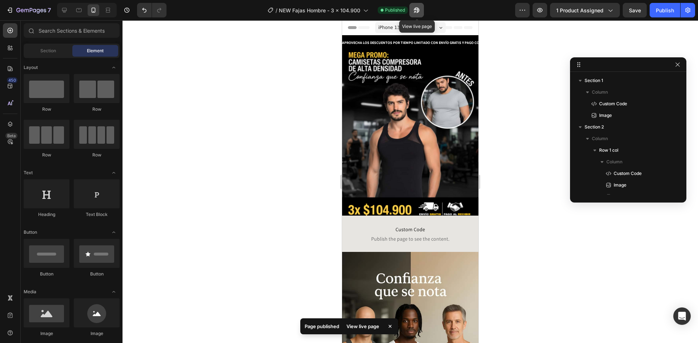
click at [410, 8] on button "button" at bounding box center [416, 10] width 15 height 15
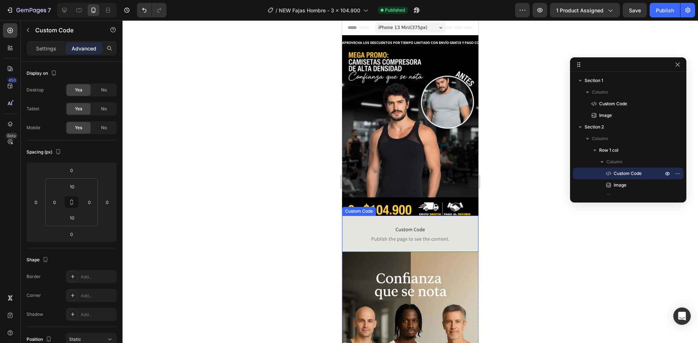
click at [399, 225] on span "Custom Code" at bounding box center [410, 229] width 136 height 9
click at [77, 217] on input "10" at bounding box center [72, 218] width 15 height 11
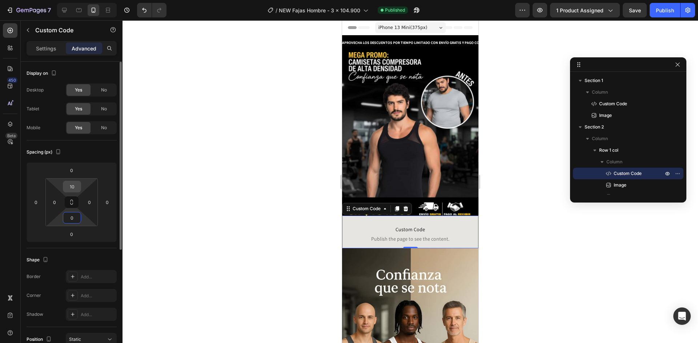
type input "0"
click at [71, 187] on input "10" at bounding box center [72, 186] width 15 height 11
type input "0"
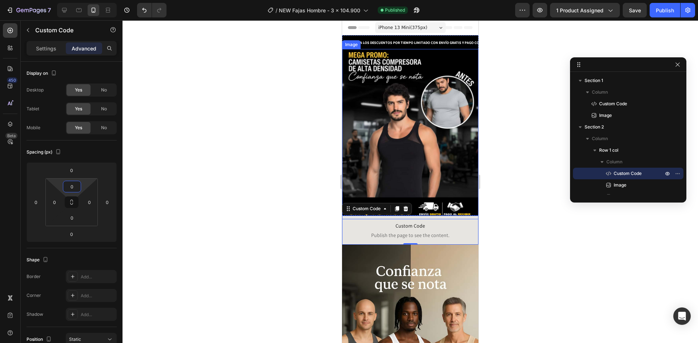
click at [419, 162] on img at bounding box center [410, 134] width 136 height 170
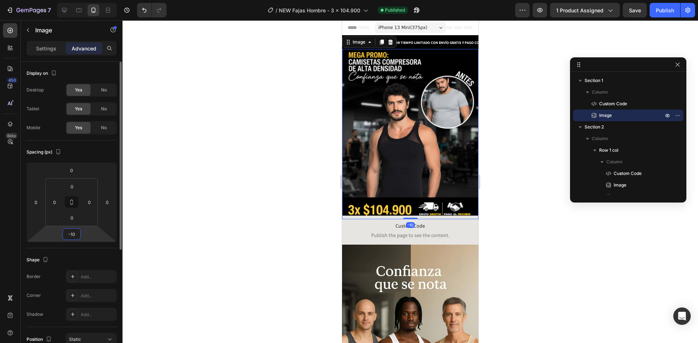
click at [77, 237] on input "-10" at bounding box center [71, 234] width 15 height 11
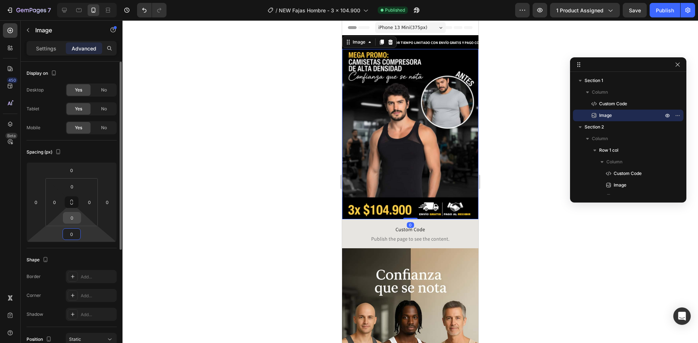
type input "0"
click at [75, 220] on input "0" at bounding box center [72, 218] width 15 height 11
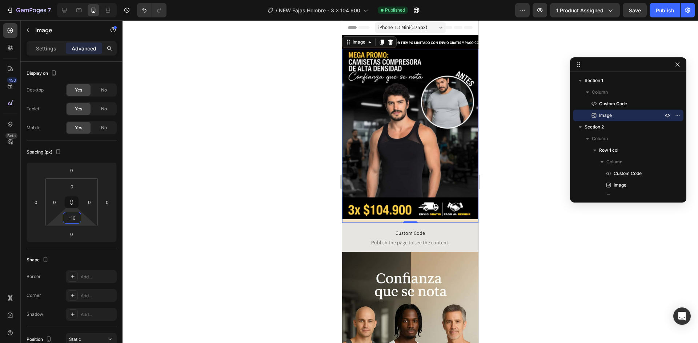
type input "10"
click at [259, 211] on div at bounding box center [409, 181] width 575 height 323
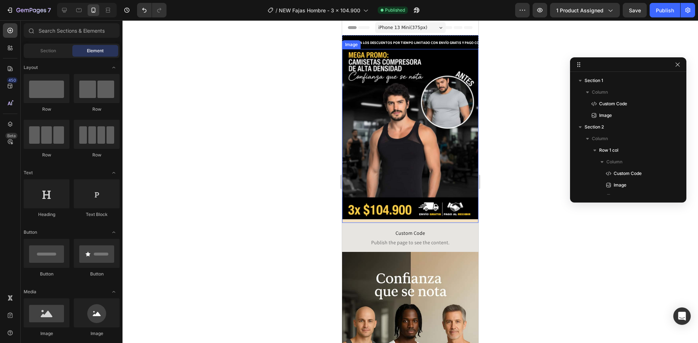
drag, startPoint x: 372, startPoint y: 177, endPoint x: 590, endPoint y: 214, distance: 220.8
click at [372, 177] on img at bounding box center [410, 134] width 136 height 170
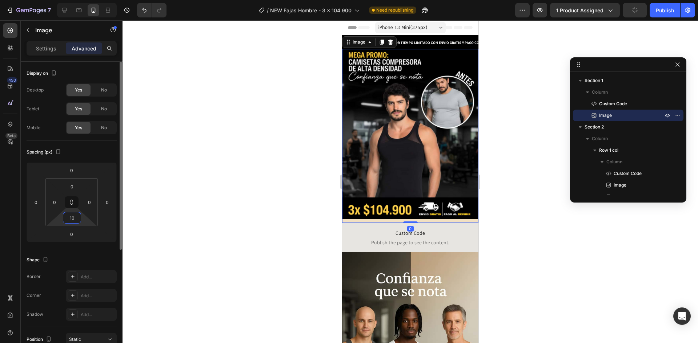
click at [71, 218] on input "10" at bounding box center [72, 218] width 15 height 11
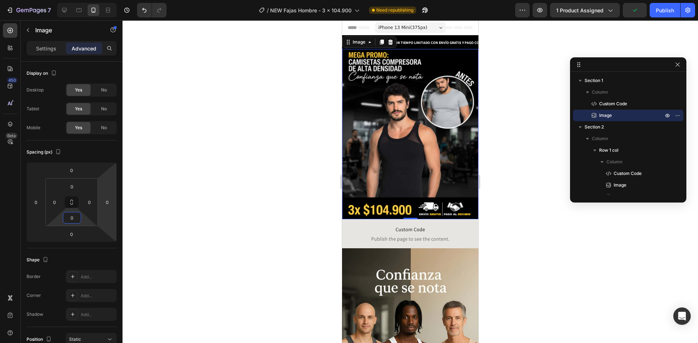
type input "0"
click at [219, 205] on div at bounding box center [409, 181] width 575 height 323
click at [405, 188] on img at bounding box center [410, 134] width 136 height 170
click at [217, 157] on div at bounding box center [409, 181] width 575 height 323
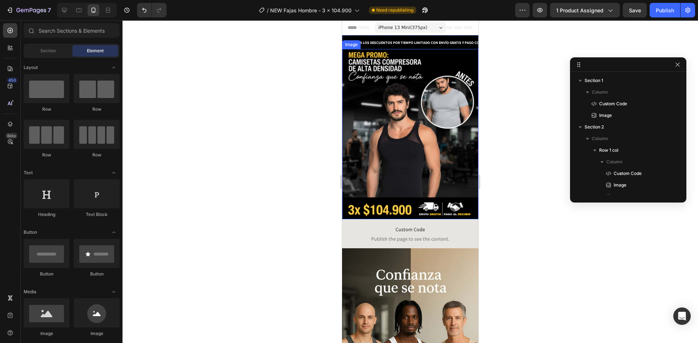
click at [365, 133] on img at bounding box center [410, 134] width 136 height 170
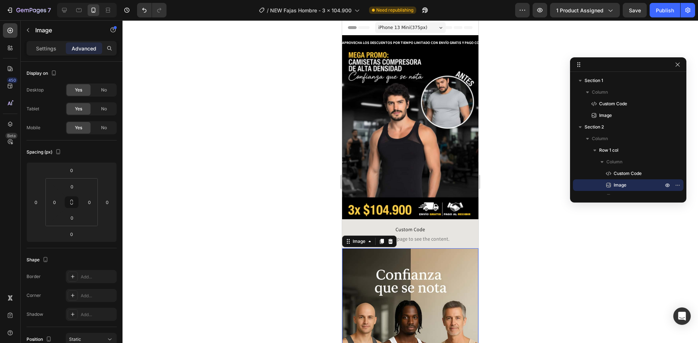
click at [168, 202] on div at bounding box center [409, 181] width 575 height 323
click at [72, 171] on input "0" at bounding box center [71, 170] width 15 height 11
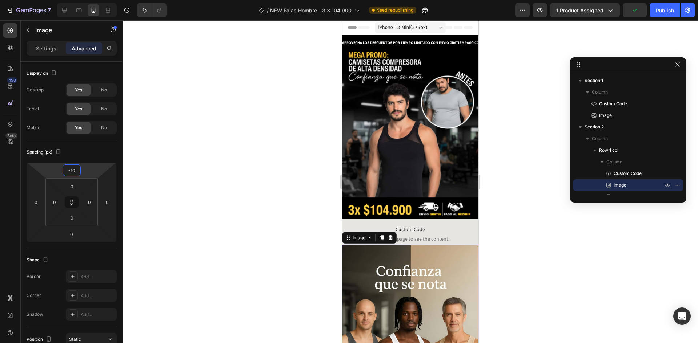
type input "-10"
click at [184, 172] on div at bounding box center [409, 181] width 575 height 323
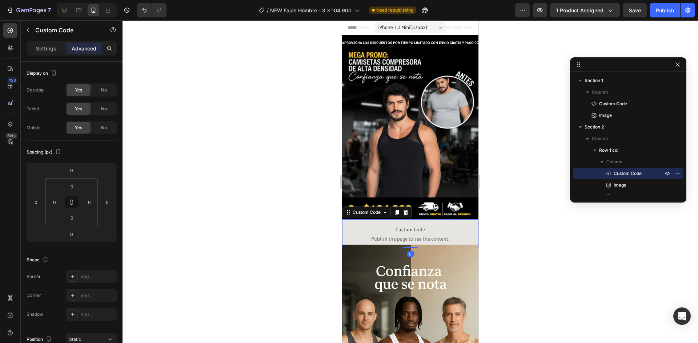
click at [393, 219] on p "Custom Code Publish the page to see the content." at bounding box center [410, 233] width 136 height 29
click at [397, 261] on img at bounding box center [410, 347] width 136 height 204
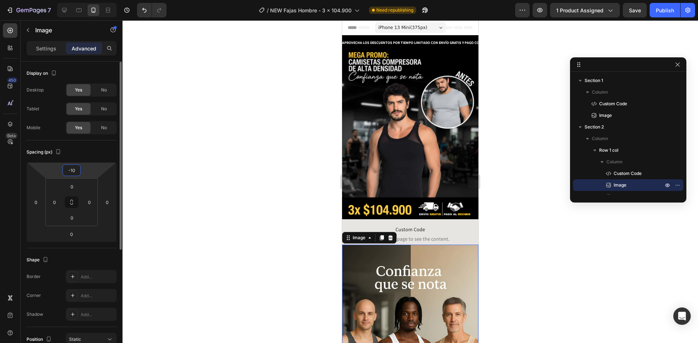
click at [76, 170] on input "-10" at bounding box center [71, 170] width 15 height 11
type input "0"
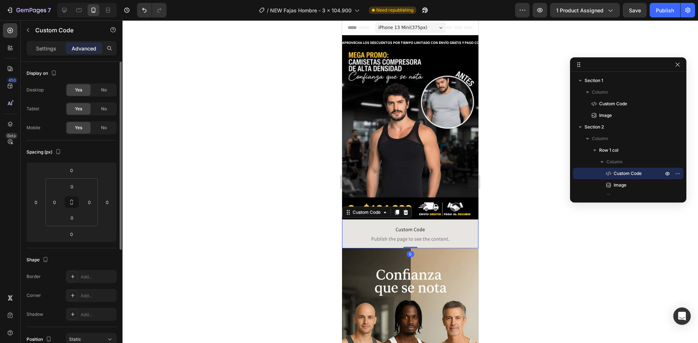
drag, startPoint x: 422, startPoint y: 222, endPoint x: 535, endPoint y: 199, distance: 115.5
click at [422, 225] on span "Custom Code" at bounding box center [410, 229] width 136 height 9
click at [73, 187] on input "0" at bounding box center [72, 186] width 15 height 11
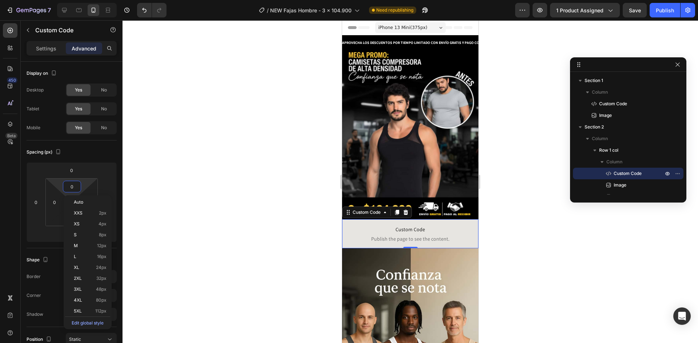
click at [239, 185] on div at bounding box center [409, 181] width 575 height 323
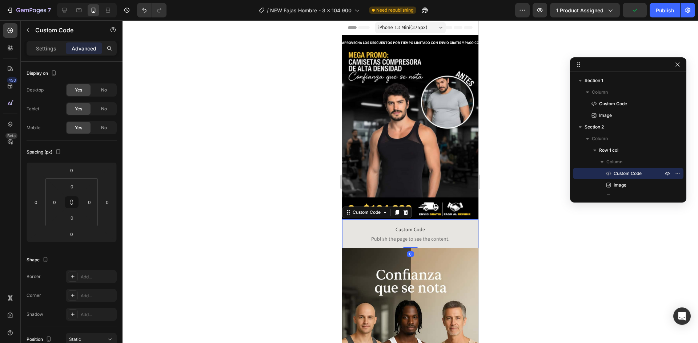
click at [362, 235] on span "Publish the page to see the content." at bounding box center [410, 238] width 136 height 7
click at [310, 226] on div at bounding box center [409, 181] width 575 height 323
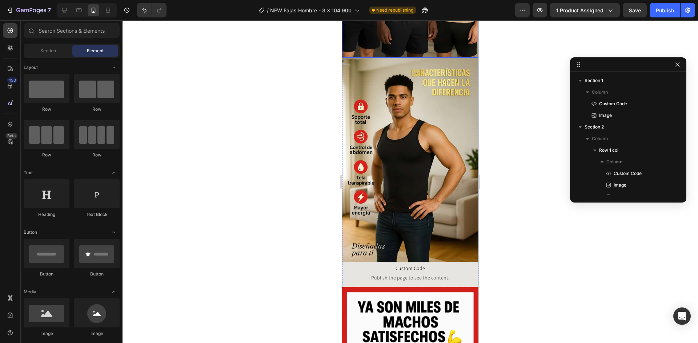
scroll to position [400, 0]
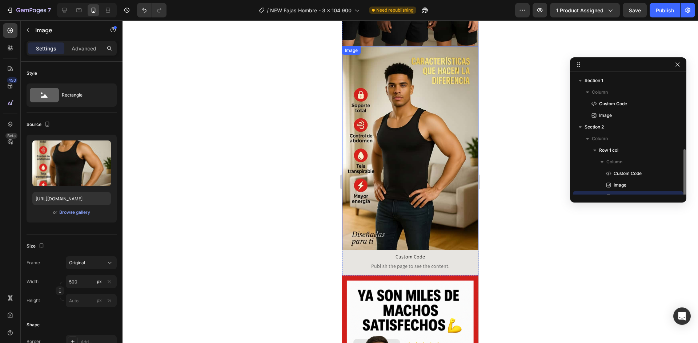
click at [420, 175] on img at bounding box center [410, 148] width 136 height 204
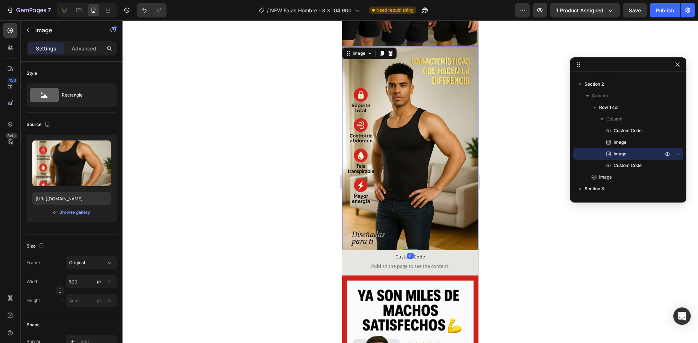
click at [90, 54] on div "Settings Advanced" at bounding box center [72, 48] width 90 height 15
click at [90, 52] on div "Advanced" at bounding box center [84, 49] width 36 height 12
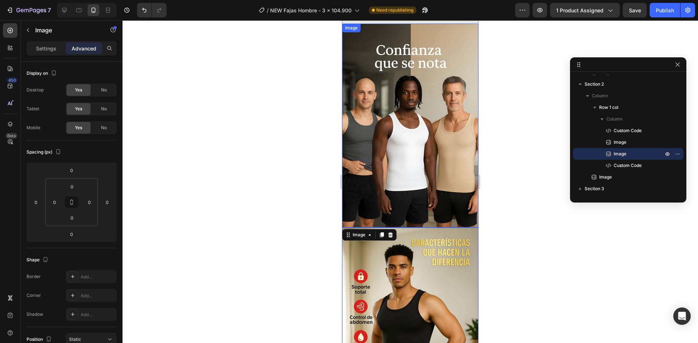
scroll to position [436, 0]
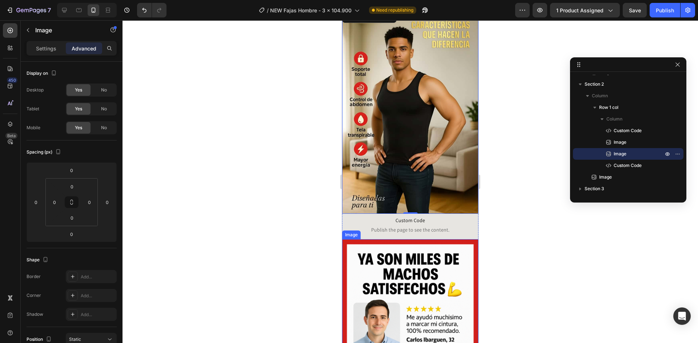
click at [407, 239] on img at bounding box center [410, 341] width 136 height 205
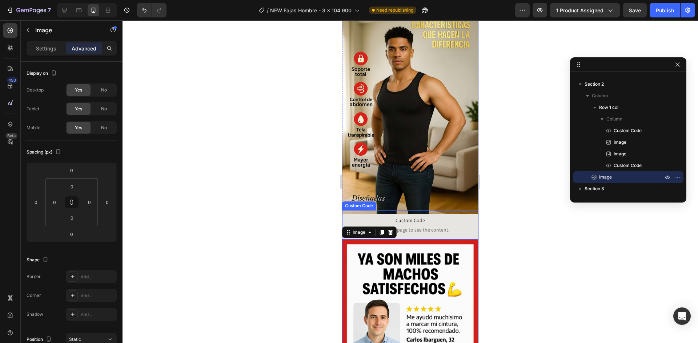
click at [419, 216] on span "Custom Code" at bounding box center [410, 220] width 136 height 9
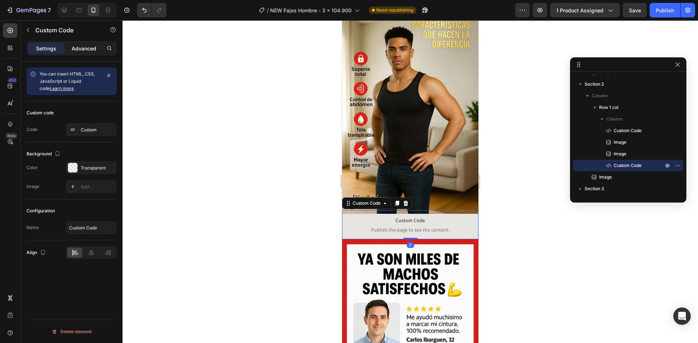
click at [77, 48] on p "Advanced" at bounding box center [84, 49] width 25 height 8
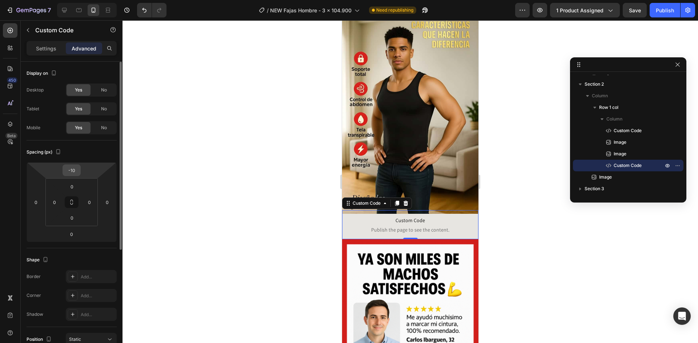
click at [76, 170] on input "-10" at bounding box center [71, 170] width 15 height 11
type input "0"
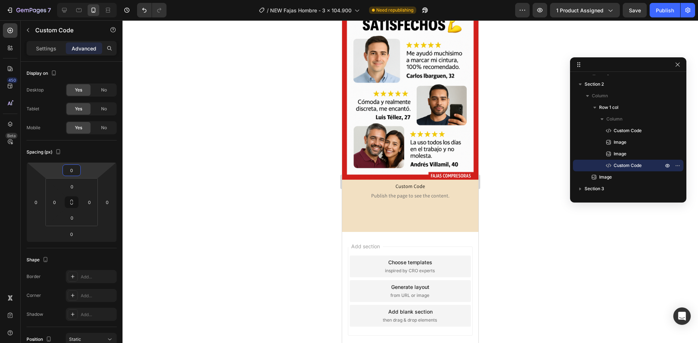
scroll to position [705, 0]
click at [384, 192] on span "Publish the page to see the content." at bounding box center [410, 195] width 136 height 7
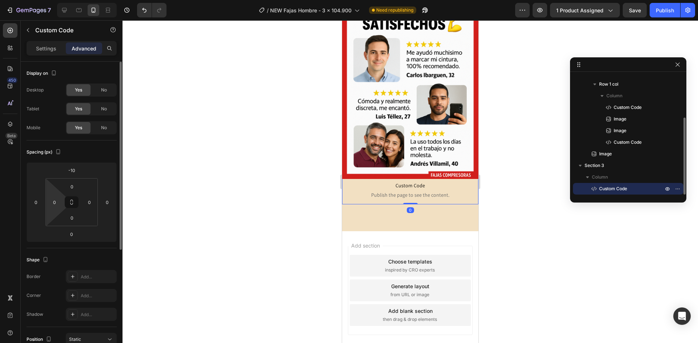
scroll to position [678, 0]
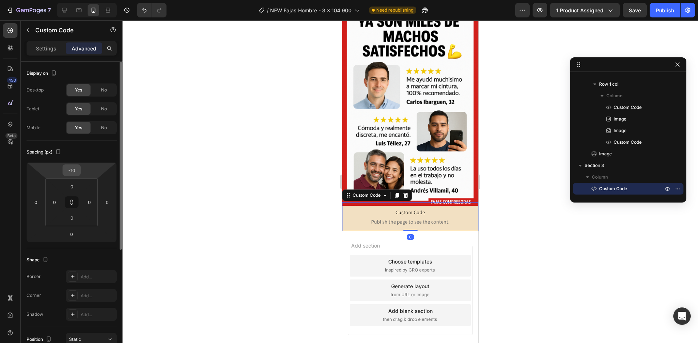
click at [74, 173] on input "-10" at bounding box center [71, 170] width 15 height 11
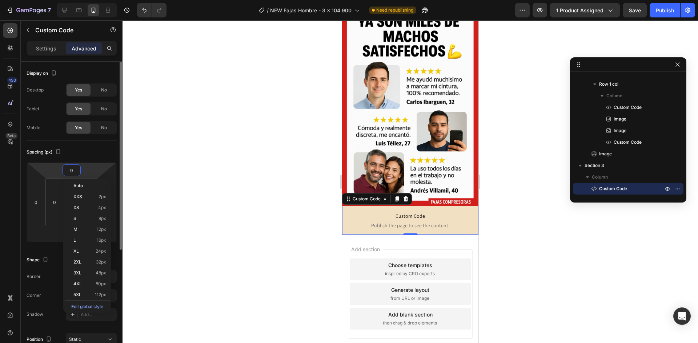
scroll to position [681, 0]
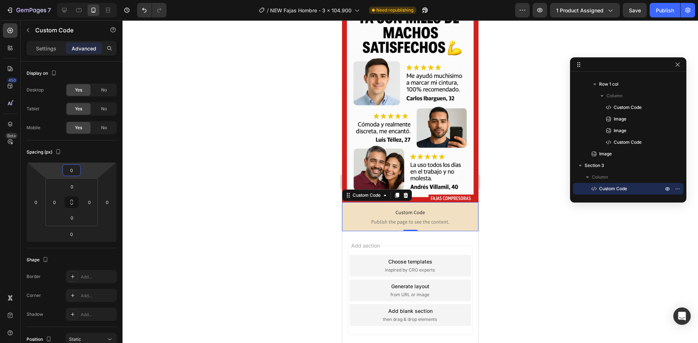
type input "0"
drag, startPoint x: 263, startPoint y: 198, endPoint x: 270, endPoint y: 197, distance: 7.1
click at [263, 198] on div at bounding box center [409, 181] width 575 height 323
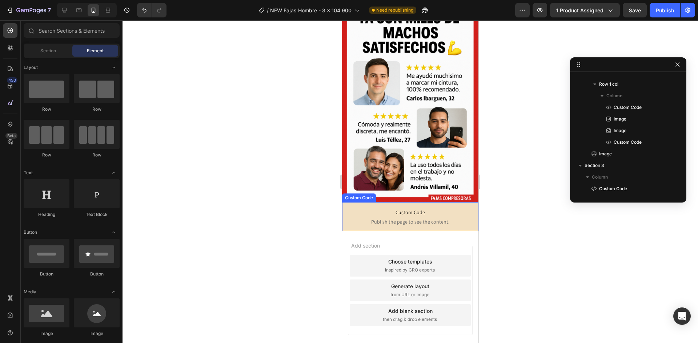
click at [390, 208] on span "Custom Code" at bounding box center [410, 212] width 136 height 9
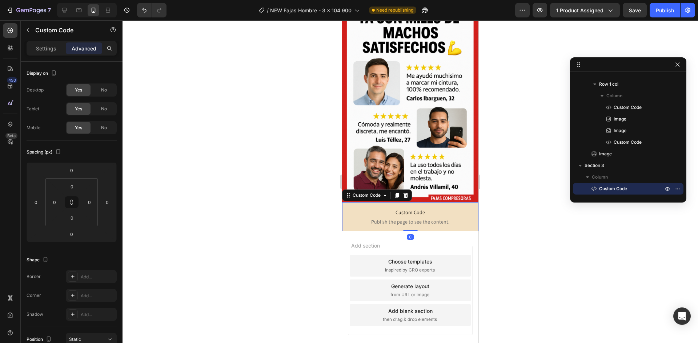
click at [255, 178] on div at bounding box center [409, 181] width 575 height 323
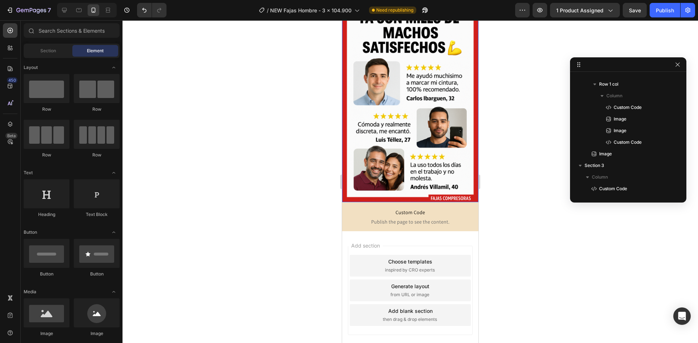
click at [412, 139] on img at bounding box center [410, 100] width 136 height 205
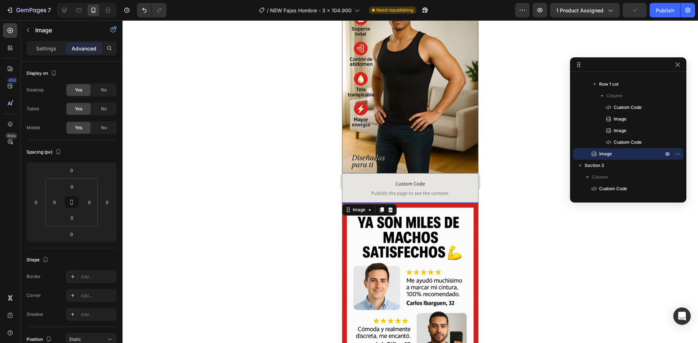
scroll to position [463, 0]
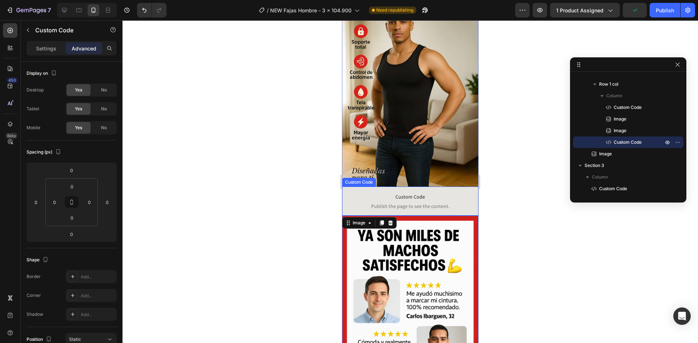
click at [395, 193] on span "Custom Code" at bounding box center [410, 197] width 136 height 9
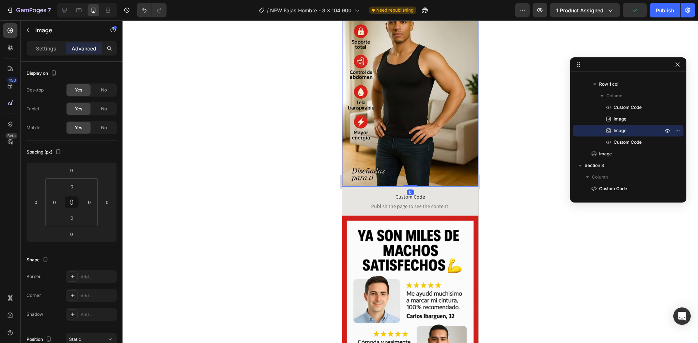
click at [387, 114] on img at bounding box center [410, 85] width 136 height 204
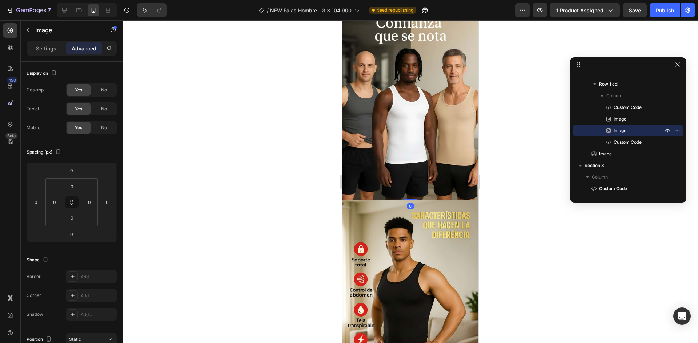
click at [395, 161] on img at bounding box center [410, 98] width 136 height 204
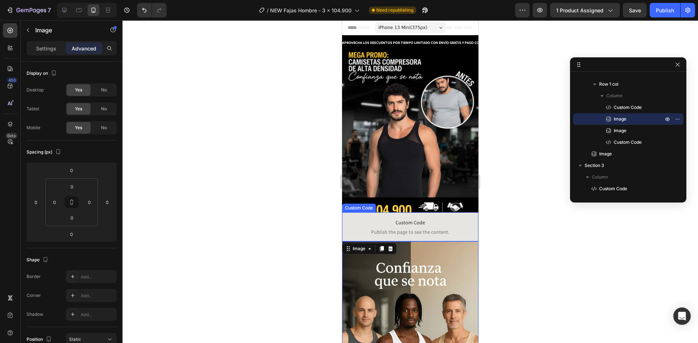
click at [396, 229] on span "Publish the page to see the content." at bounding box center [410, 232] width 136 height 7
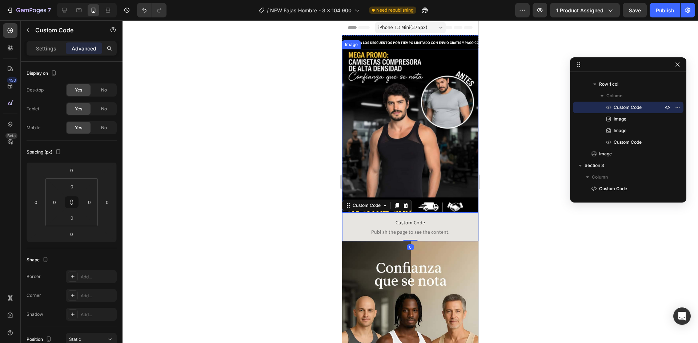
click at [405, 166] on img at bounding box center [410, 134] width 136 height 170
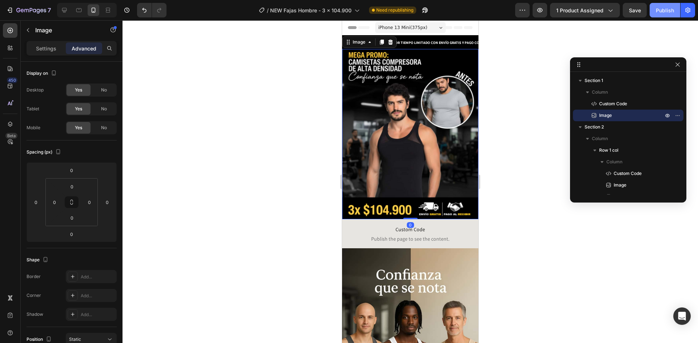
click at [673, 3] on button "Publish" at bounding box center [664, 10] width 31 height 15
click at [415, 8] on icon "button" at bounding box center [416, 10] width 5 height 5
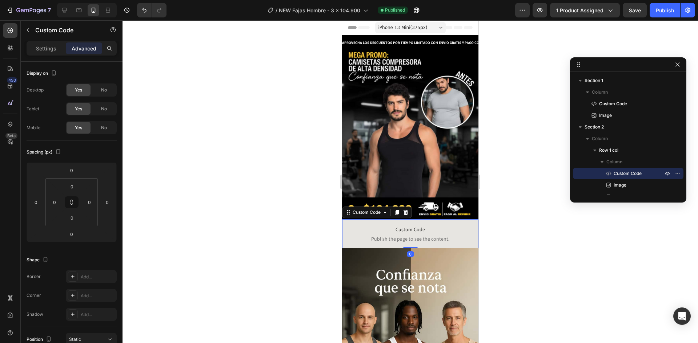
click at [398, 228] on p "Custom Code Publish the page to see the content." at bounding box center [410, 233] width 136 height 29
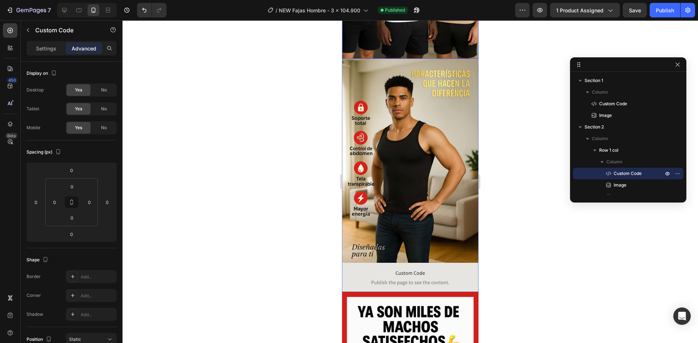
scroll to position [509, 0]
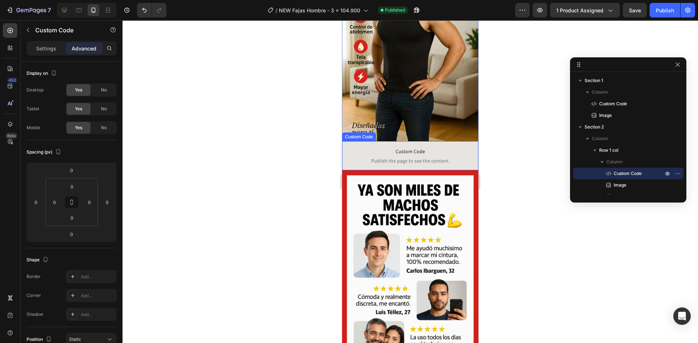
click at [389, 147] on span "Custom Code" at bounding box center [410, 151] width 136 height 9
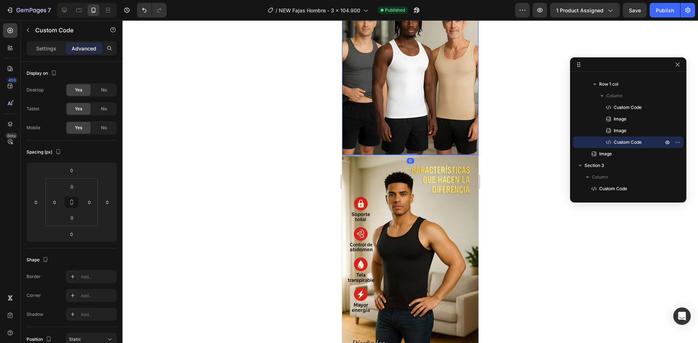
click at [384, 125] on img at bounding box center [410, 53] width 136 height 204
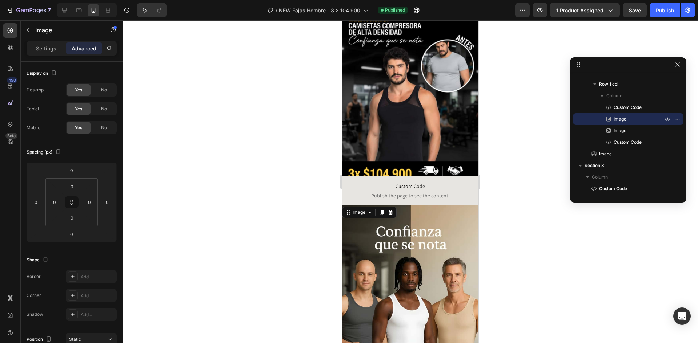
scroll to position [0, 0]
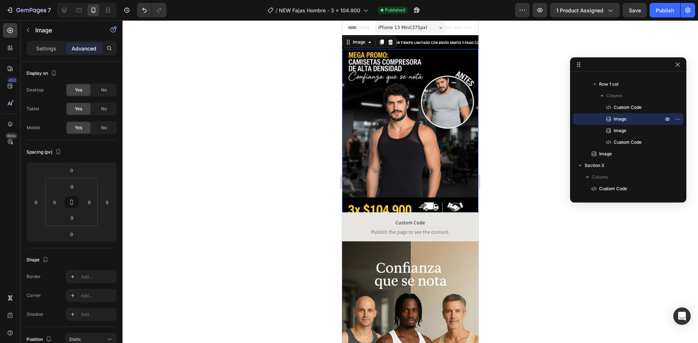
click at [380, 131] on img at bounding box center [410, 134] width 136 height 170
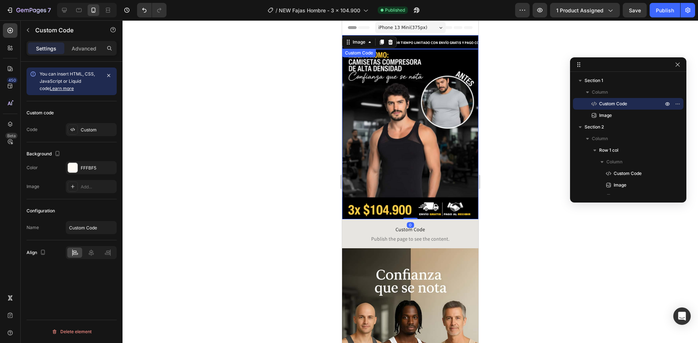
click at [475, 41] on span "APROVECHA LOS DESCUENTOS POR TIEMPO LIMITADO CON ENVÍO GRATIS Y PAGO CONTRAENTR…" at bounding box center [556, 42] width 162 height 5
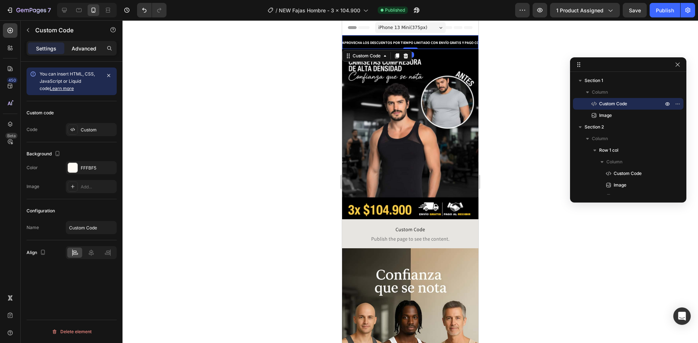
click at [82, 44] on div "Advanced" at bounding box center [84, 49] width 36 height 12
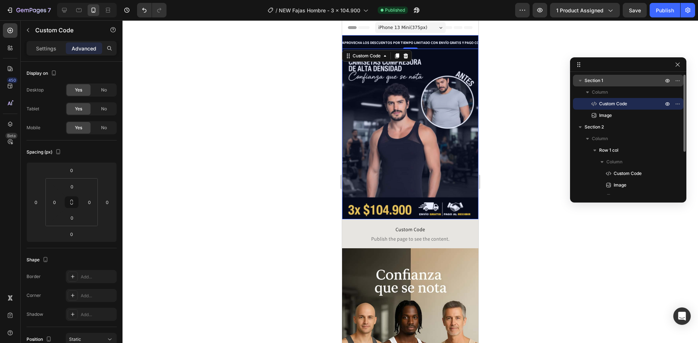
click at [604, 83] on p "Section 1" at bounding box center [624, 80] width 80 height 7
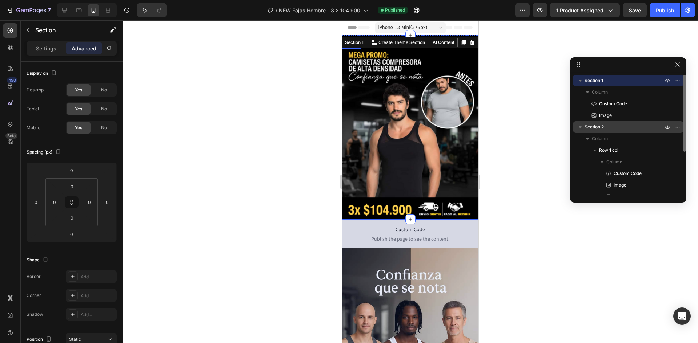
click at [613, 130] on p "Section 2" at bounding box center [624, 127] width 80 height 7
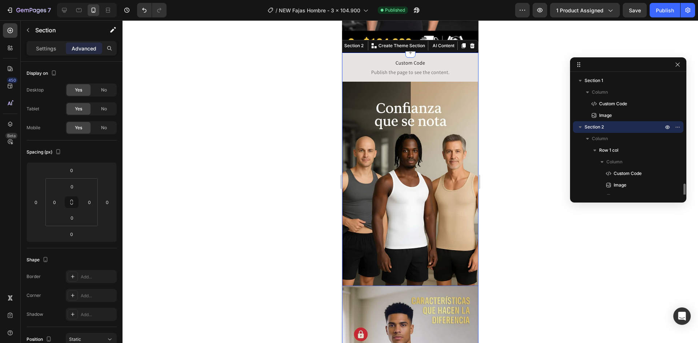
scroll to position [66, 0]
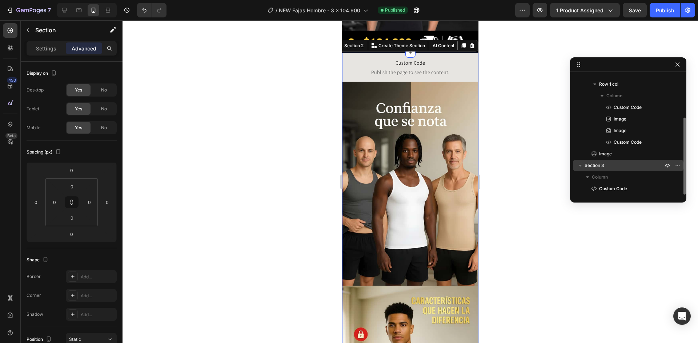
click at [602, 166] on span "Section 3" at bounding box center [594, 165] width 20 height 7
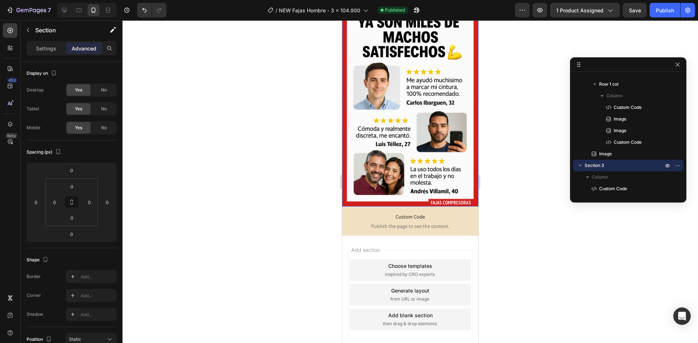
scroll to position [681, 0]
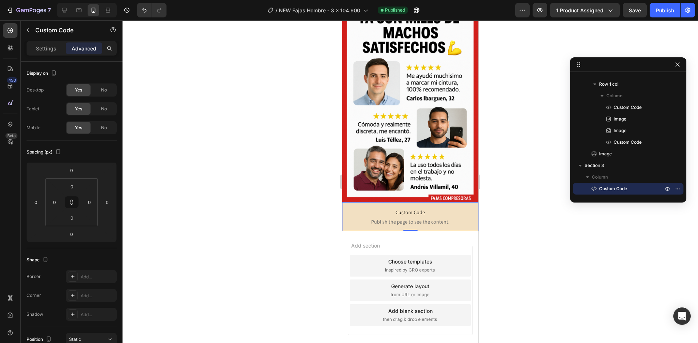
click at [414, 218] on span "Publish the page to see the content." at bounding box center [410, 221] width 136 height 7
click at [652, 12] on button "Publish" at bounding box center [664, 10] width 31 height 15
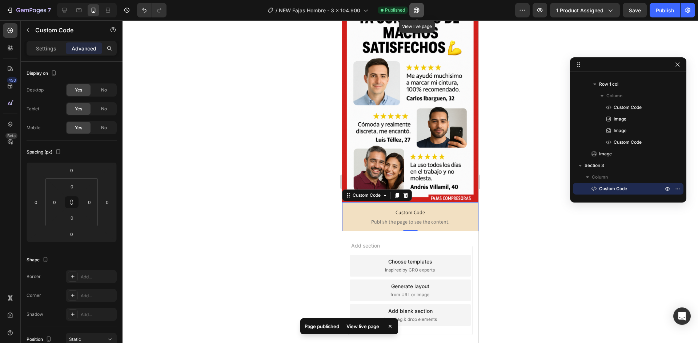
click at [413, 13] on button "button" at bounding box center [416, 10] width 15 height 15
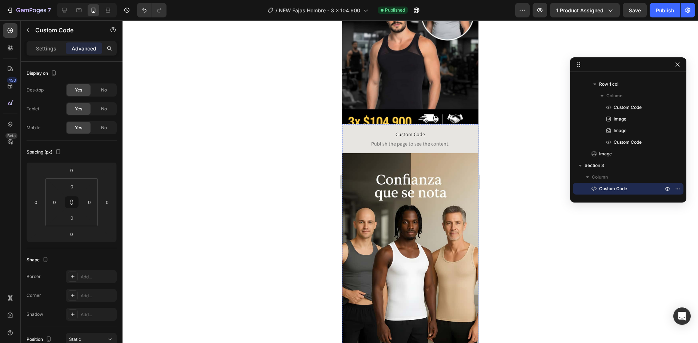
scroll to position [0, 0]
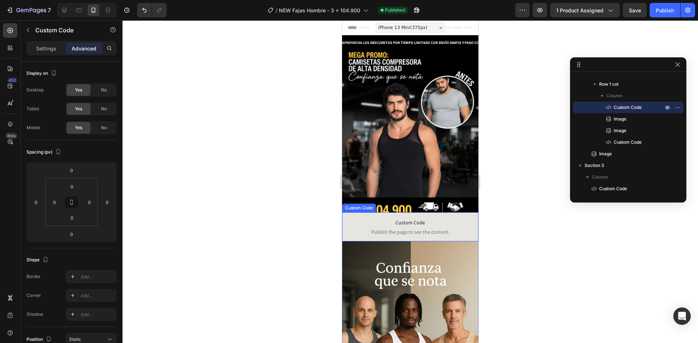
click at [400, 223] on span "Custom Code" at bounding box center [410, 222] width 136 height 9
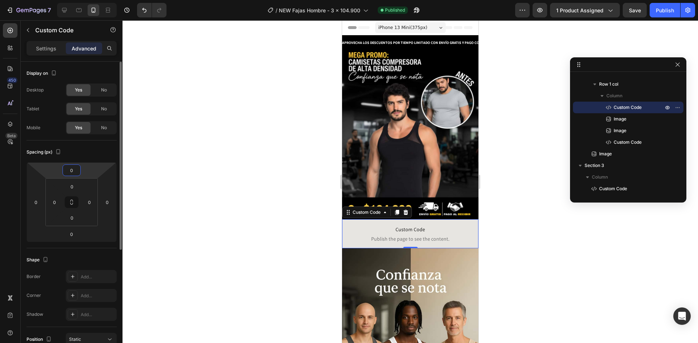
click at [70, 167] on input "0" at bounding box center [71, 170] width 15 height 11
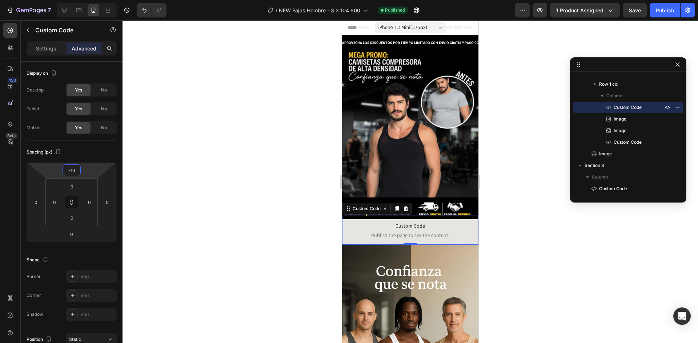
type input "-10"
click at [207, 189] on div at bounding box center [409, 181] width 575 height 323
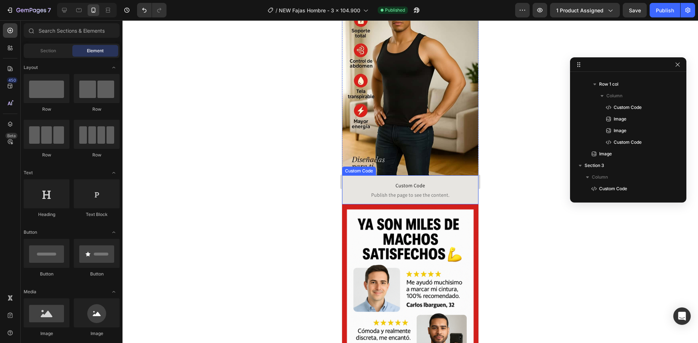
scroll to position [472, 0]
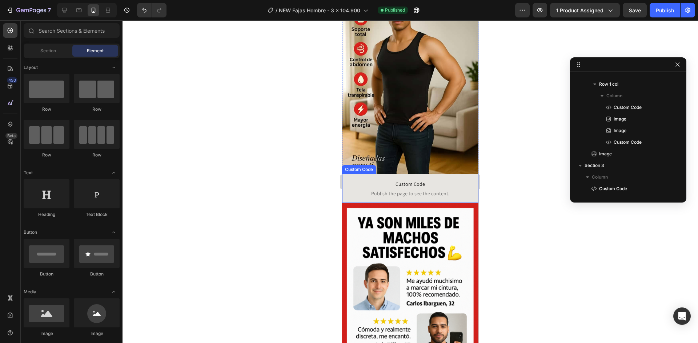
click at [401, 190] on span "Publish the page to see the content." at bounding box center [410, 193] width 136 height 7
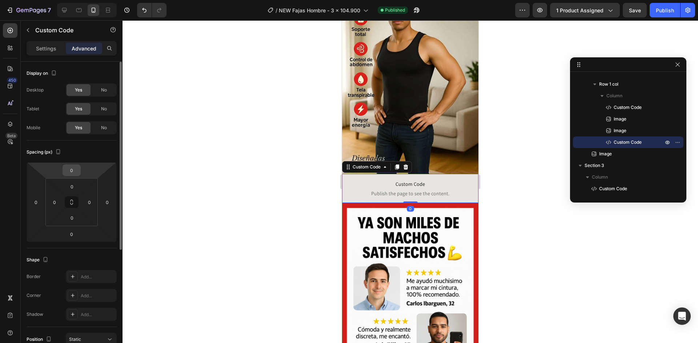
click at [72, 172] on input "0" at bounding box center [71, 170] width 15 height 11
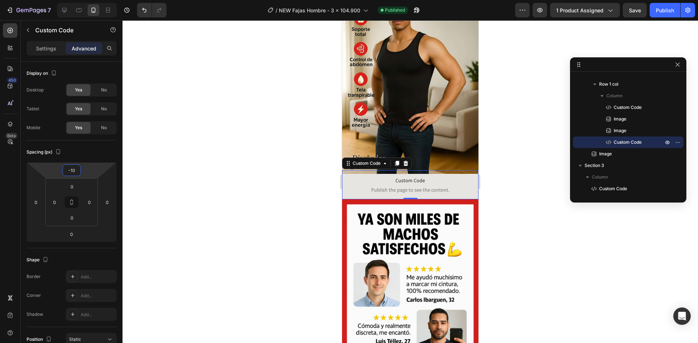
type input "-10"
drag, startPoint x: 205, startPoint y: 195, endPoint x: 225, endPoint y: 206, distance: 23.1
click at [207, 197] on div at bounding box center [409, 181] width 575 height 323
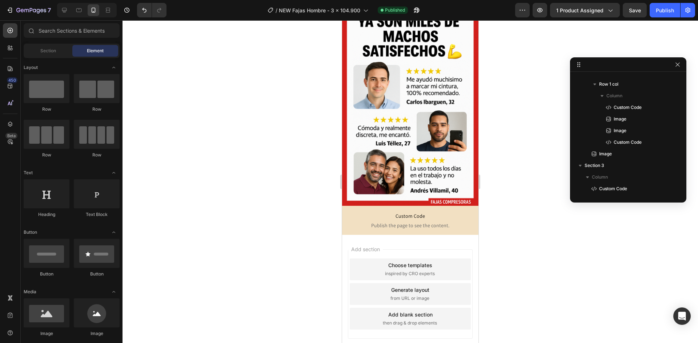
scroll to position [674, 0]
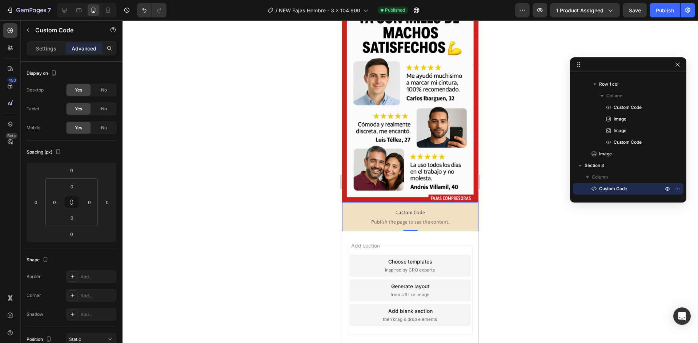
click at [377, 218] on span "Publish the page to see the content." at bounding box center [410, 221] width 136 height 7
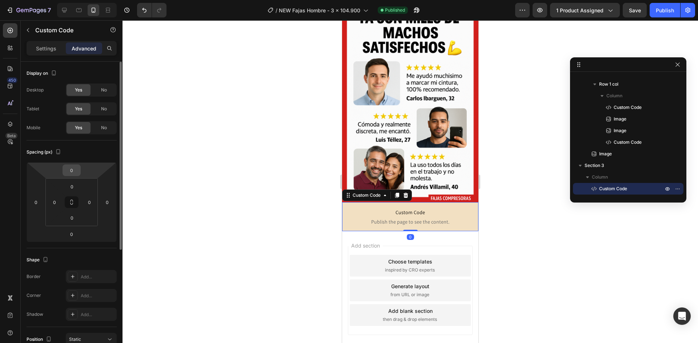
click at [75, 170] on input "0" at bounding box center [71, 170] width 15 height 11
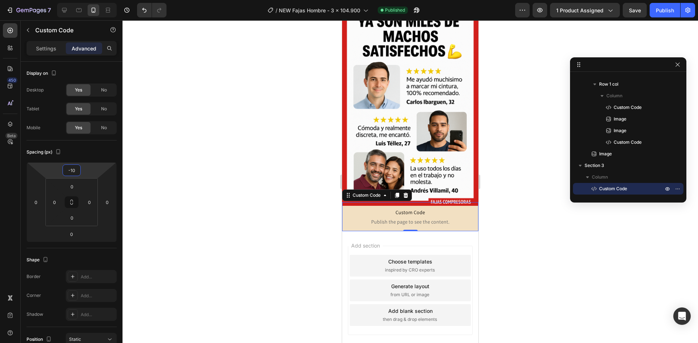
type input "-10"
click at [223, 191] on div at bounding box center [409, 181] width 575 height 323
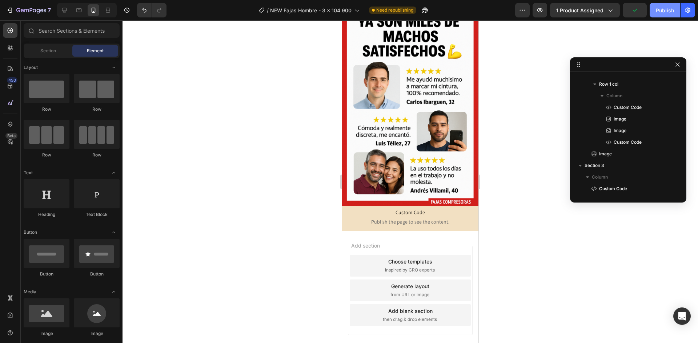
click at [657, 9] on div "Publish" at bounding box center [665, 11] width 18 height 8
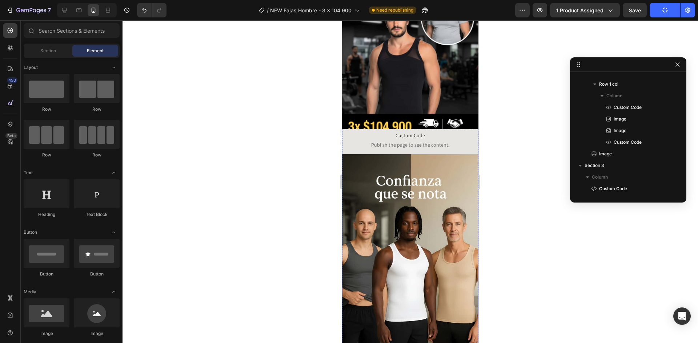
scroll to position [0, 0]
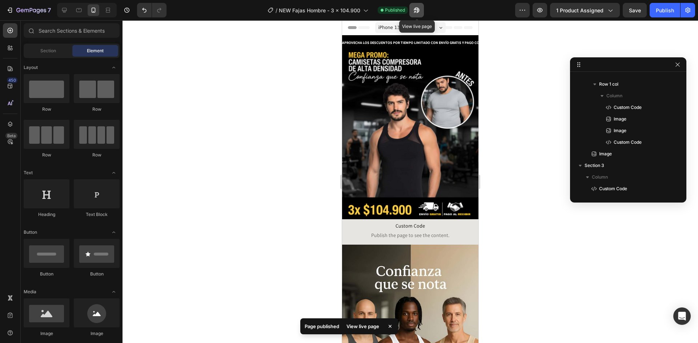
click at [411, 8] on button "button" at bounding box center [416, 10] width 15 height 15
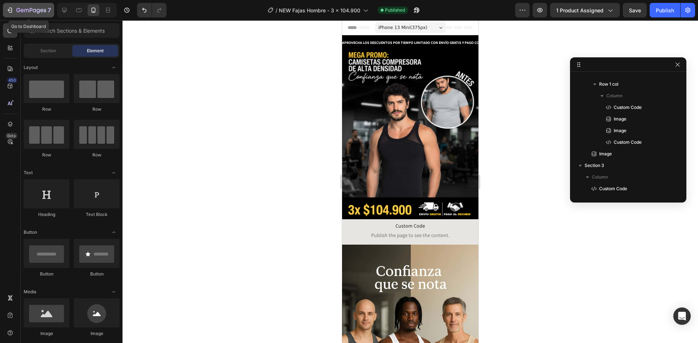
click at [32, 9] on icon "button" at bounding box center [31, 10] width 3 height 4
